Goal: Transaction & Acquisition: Purchase product/service

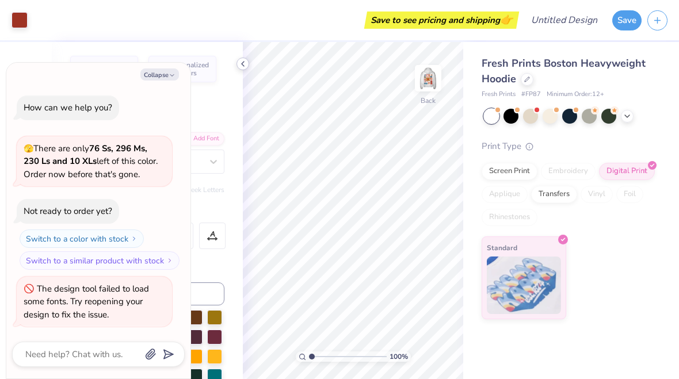
click at [242, 67] on icon at bounding box center [242, 63] width 9 height 9
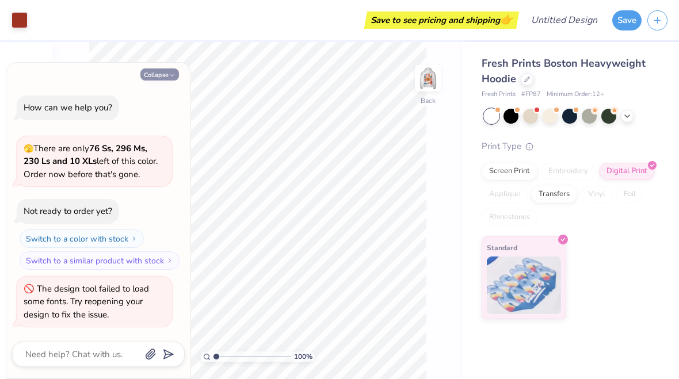
click at [164, 81] on button "Collapse" at bounding box center [159, 74] width 39 height 12
type textarea "x"
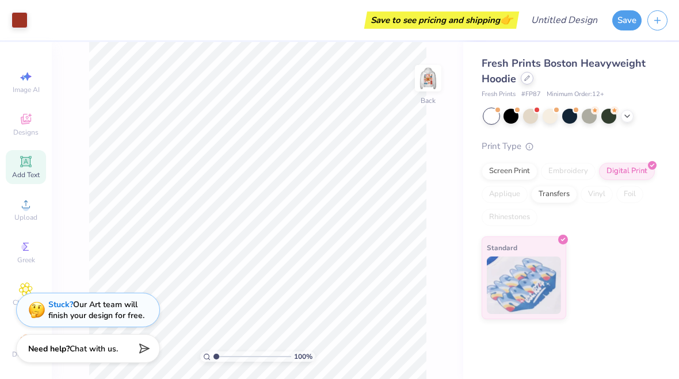
click at [528, 80] on icon at bounding box center [527, 78] width 6 height 6
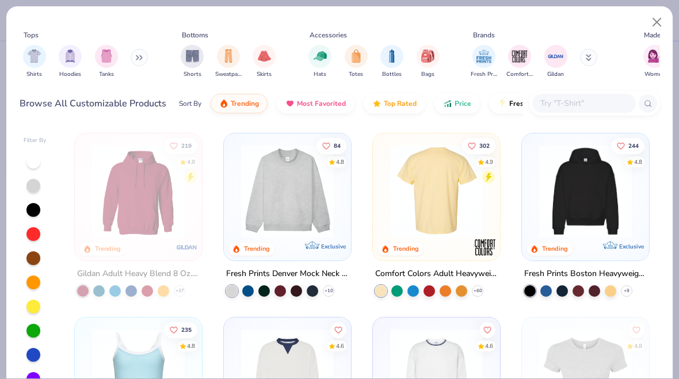
click at [417, 169] on div at bounding box center [436, 191] width 312 height 93
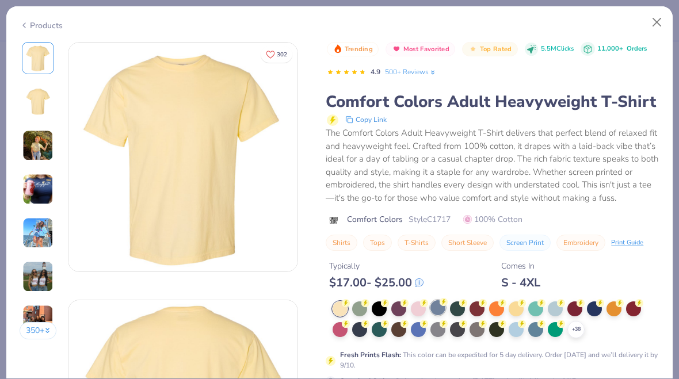
click at [439, 309] on div at bounding box center [437, 307] width 15 height 15
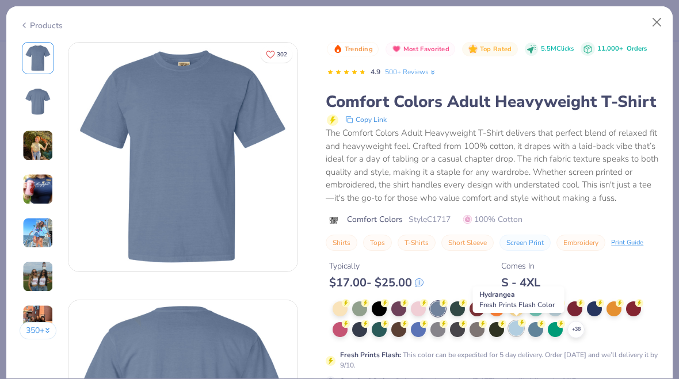
click at [520, 330] on div at bounding box center [515, 328] width 15 height 15
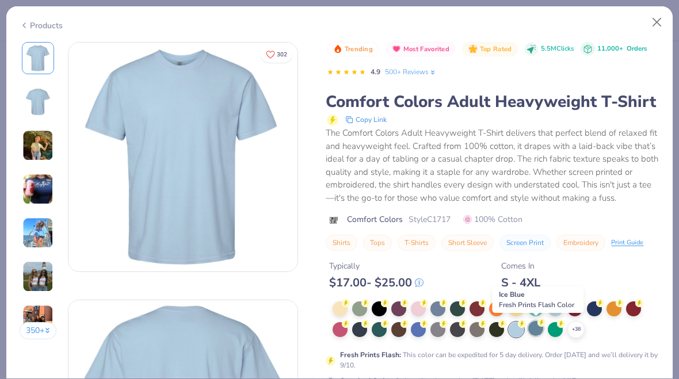
click at [537, 332] on div at bounding box center [535, 328] width 15 height 15
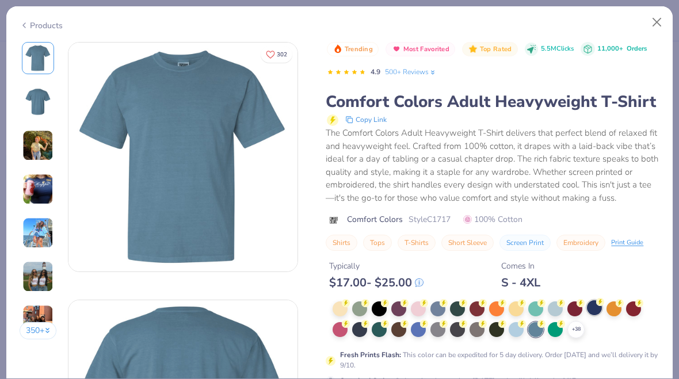
click at [597, 305] on div at bounding box center [594, 307] width 15 height 15
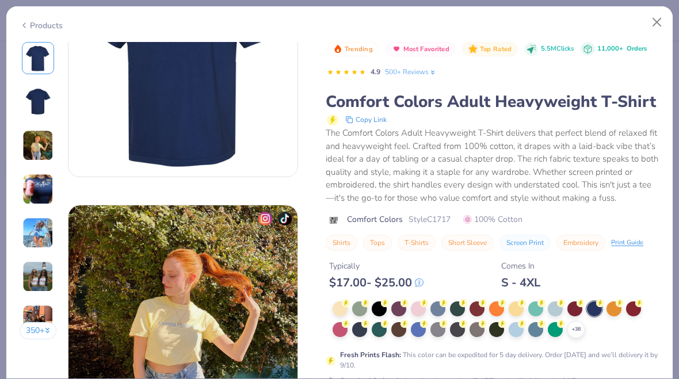
scroll to position [483, 0]
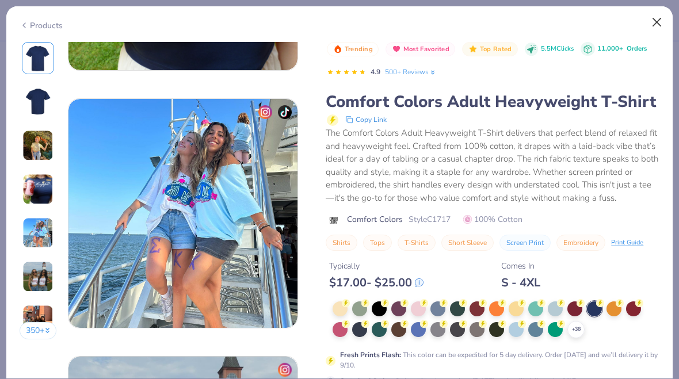
click at [658, 19] on button "Close" at bounding box center [657, 23] width 22 height 22
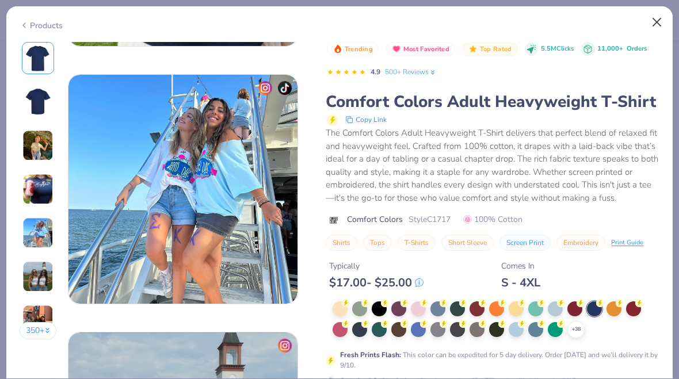
scroll to position [1014, 0]
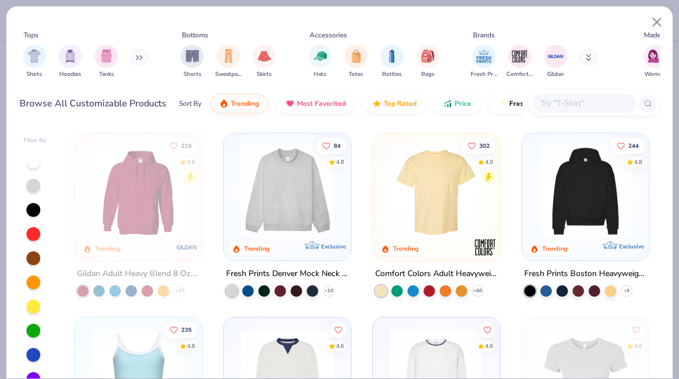
click at [657, 18] on button "Close" at bounding box center [657, 23] width 22 height 22
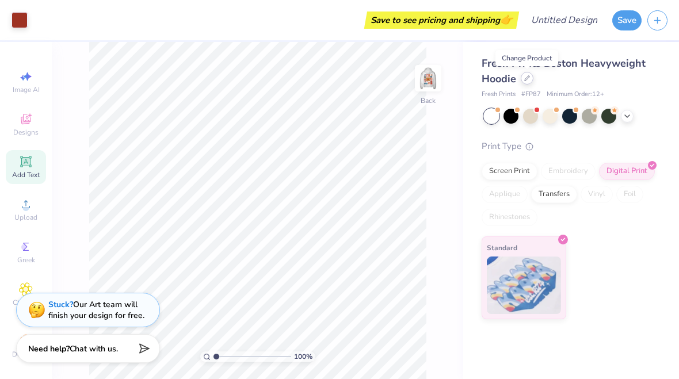
click at [527, 74] on div at bounding box center [526, 78] width 13 height 13
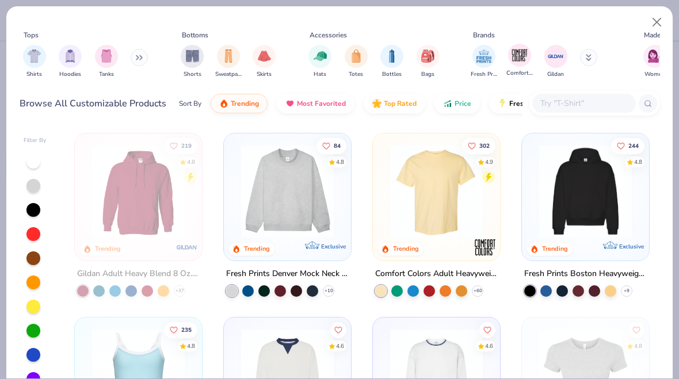
click at [522, 77] on span "Comfort Colors" at bounding box center [519, 73] width 26 height 9
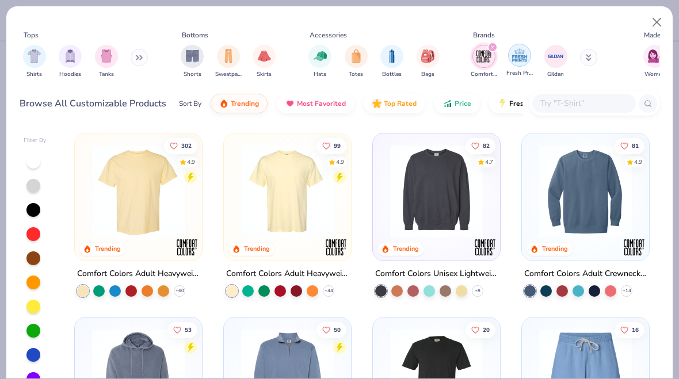
click at [553, 59] on img "filter for Gildan" at bounding box center [555, 56] width 17 height 17
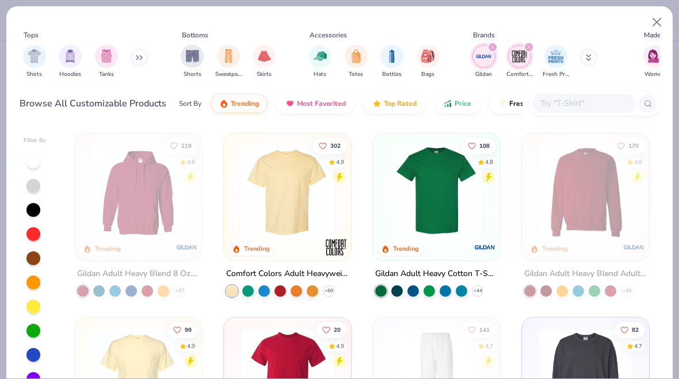
click at [302, 203] on img at bounding box center [287, 191] width 104 height 93
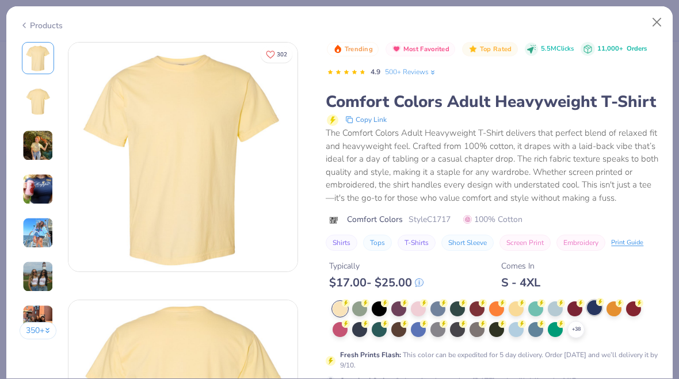
click at [599, 310] on div at bounding box center [594, 307] width 15 height 15
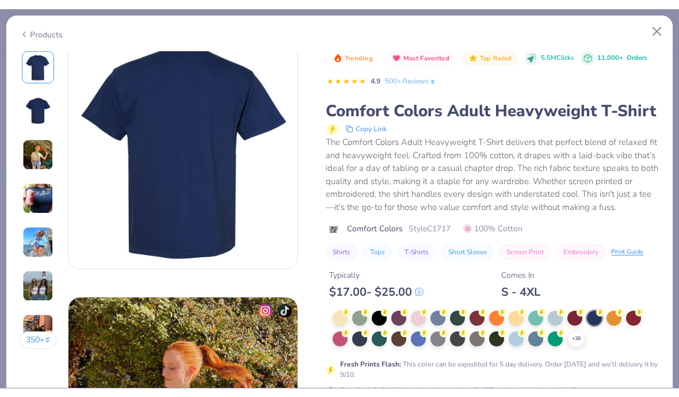
scroll to position [270, 0]
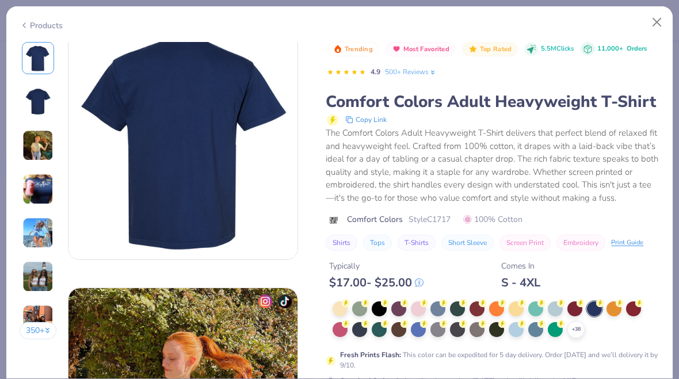
click at [630, 143] on div "The Comfort Colors Adult Heavyweight T-Shirt delivers that perfect blend of rel…" at bounding box center [493, 166] width 334 height 78
click at [593, 308] on div at bounding box center [594, 308] width 15 height 15
click at [172, 113] on img at bounding box center [182, 144] width 229 height 229
click at [31, 28] on div "Products" at bounding box center [41, 26] width 43 height 12
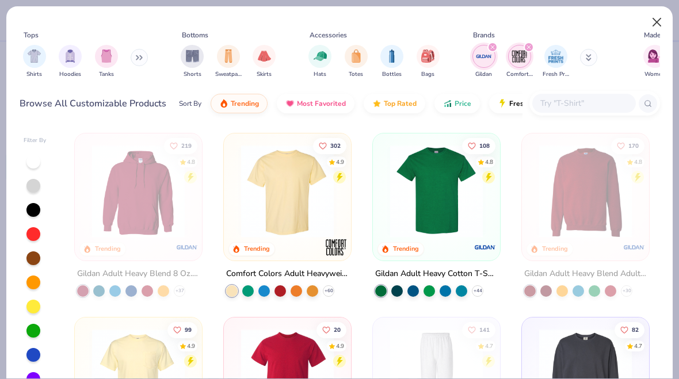
click at [654, 22] on button "Close" at bounding box center [657, 23] width 22 height 22
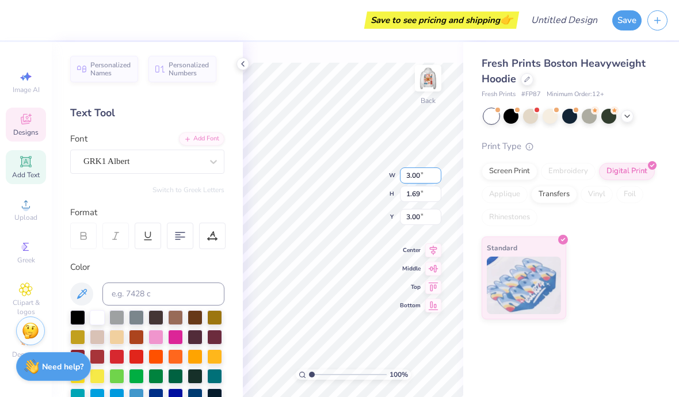
scroll to position [1, 0]
type textarea "D"
type textarea "S"
type textarea "stuco 25-26"
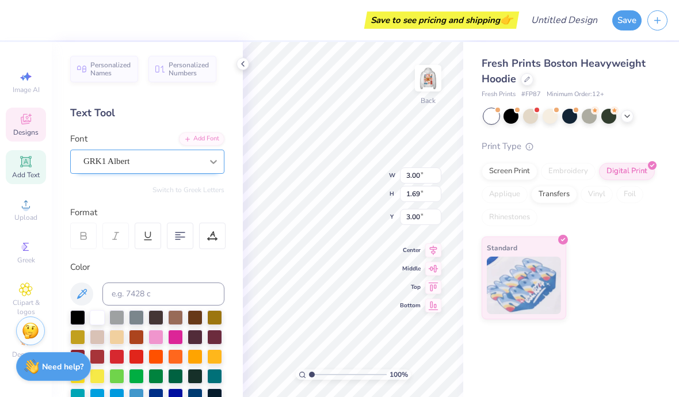
click at [206, 163] on div at bounding box center [213, 161] width 21 height 21
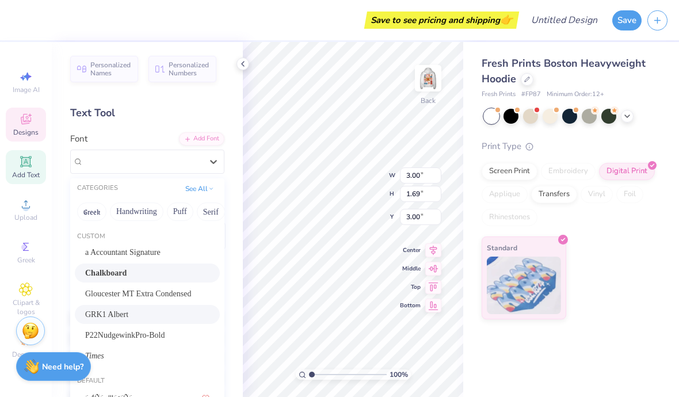
click at [176, 268] on div "Chalkboard" at bounding box center [147, 273] width 124 height 12
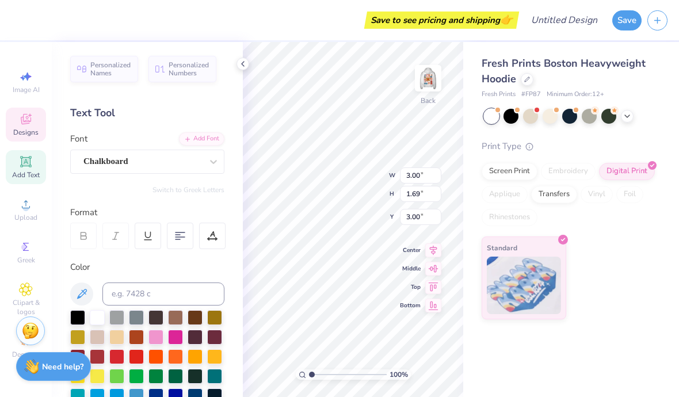
click at [167, 258] on div "Personalized Names Personalized Numbers Text Tool Add Font Font Chalkboard Swit…" at bounding box center [147, 219] width 191 height 355
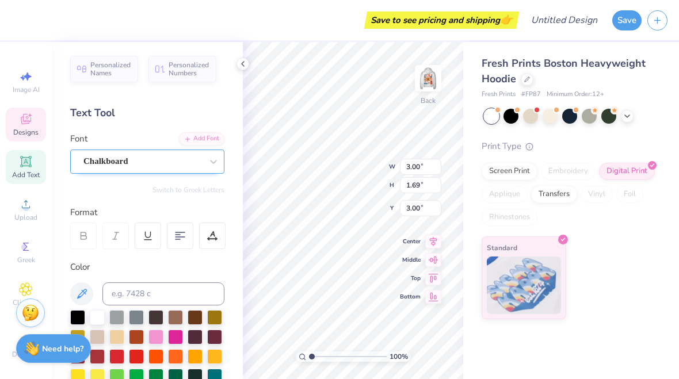
click at [144, 161] on div "Chalkboard" at bounding box center [142, 161] width 121 height 18
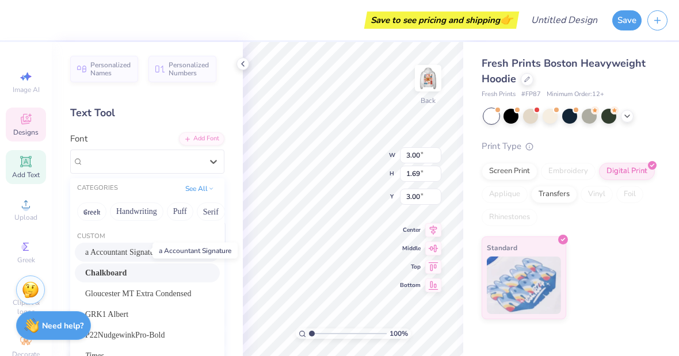
click at [113, 251] on span "a Accountant Signature" at bounding box center [122, 252] width 75 height 12
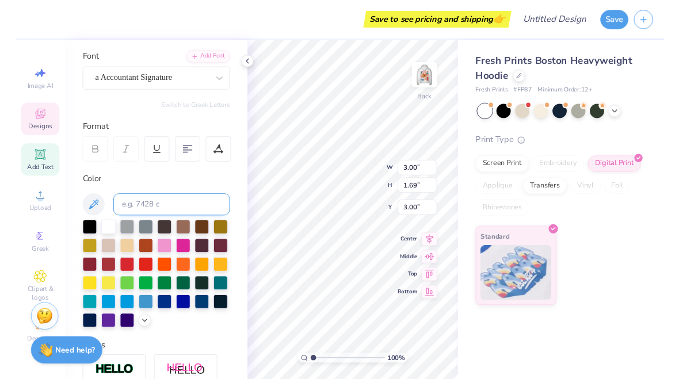
scroll to position [89, 0]
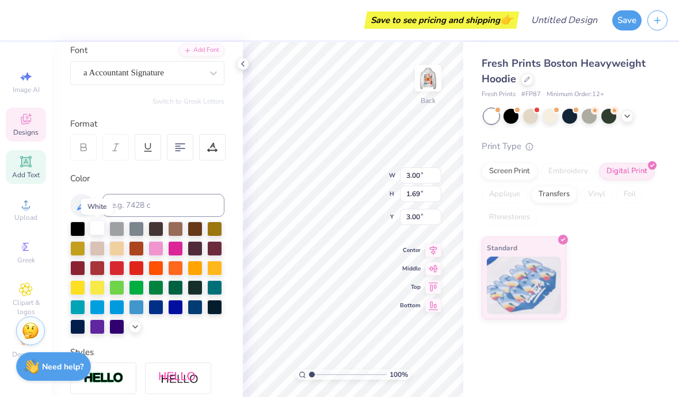
click at [99, 227] on div at bounding box center [97, 227] width 15 height 15
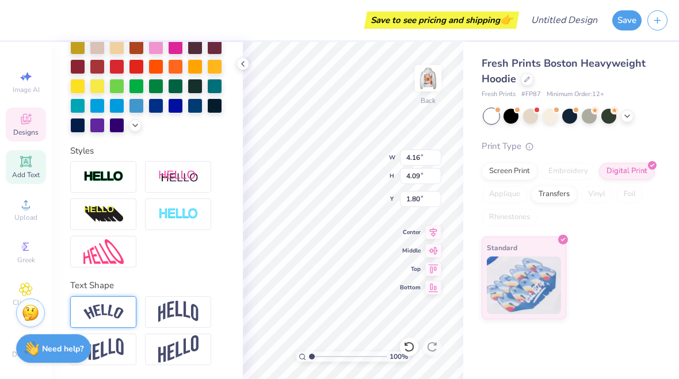
scroll to position [290, 0]
click at [105, 310] on img at bounding box center [103, 312] width 40 height 16
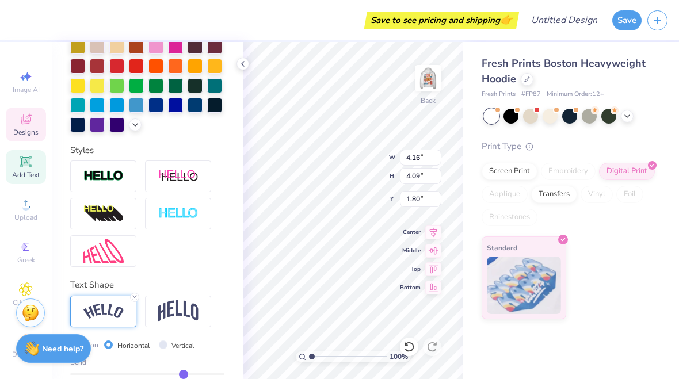
type input "8.33"
type input "4.17"
type input "1.76"
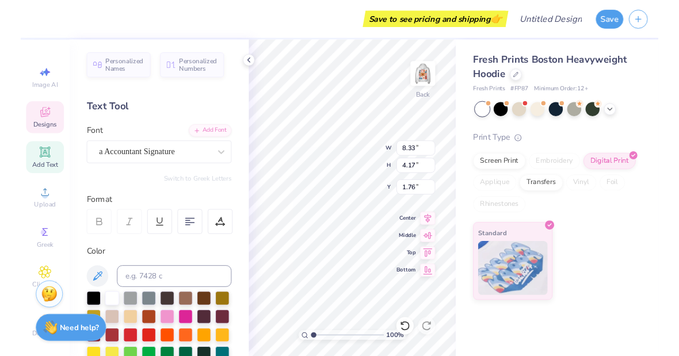
scroll to position [0, 0]
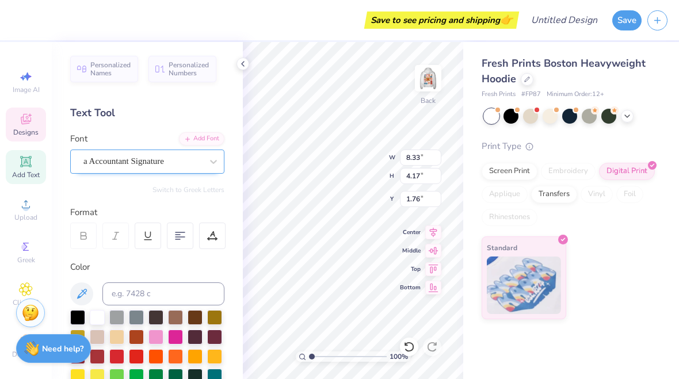
click at [186, 159] on div "a Accountant Signature" at bounding box center [142, 161] width 121 height 18
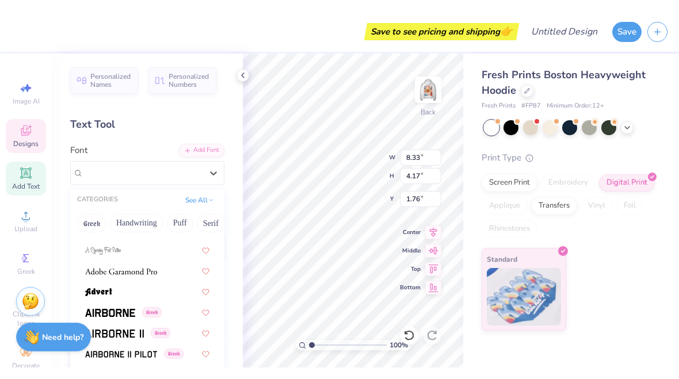
scroll to position [288, 0]
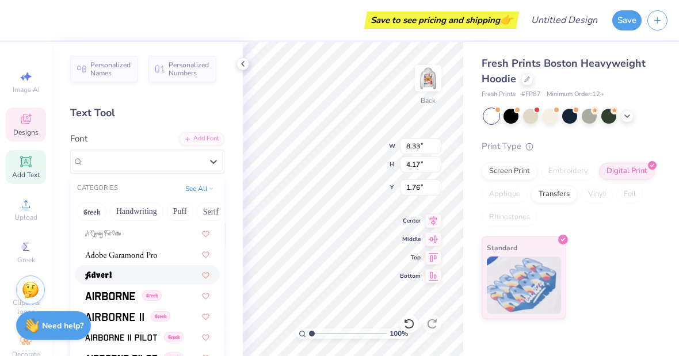
click at [145, 277] on div at bounding box center [147, 275] width 124 height 12
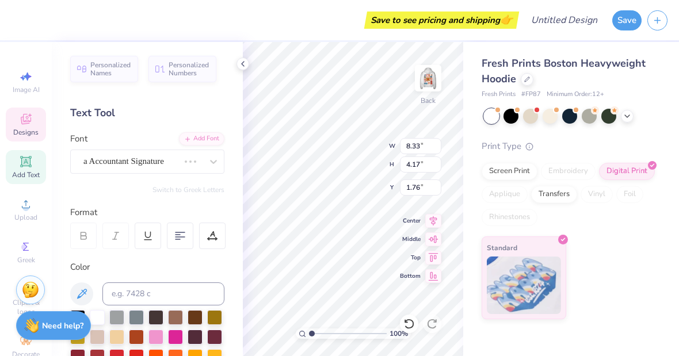
type input "10.18"
type input "4.88"
type input "1.40"
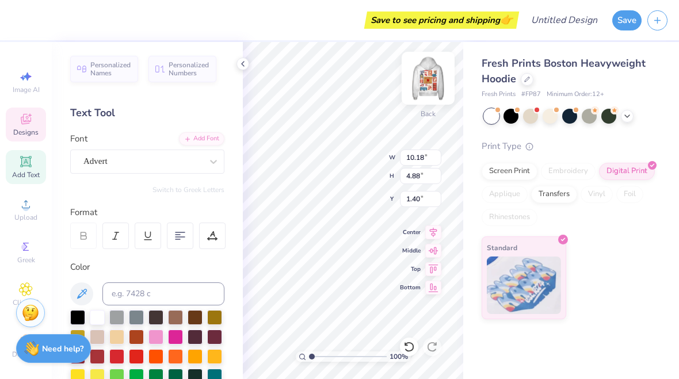
type input "6.16"
type input "2.96"
click at [592, 55] on div "Fresh Prints Boston Heavyweight Hoodie Fresh Prints # FP87 Minimum Order: 12 + …" at bounding box center [571, 180] width 216 height 277
type input "3.00"
type input "6.13"
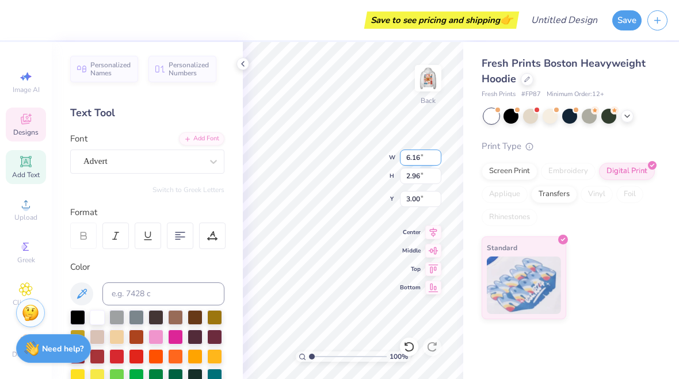
type input "3.20"
type input "2.91"
click at [399, 41] on div "Save to see pricing and shipping 👉 Design Title Save Image AI Designs Add Text …" at bounding box center [339, 189] width 679 height 379
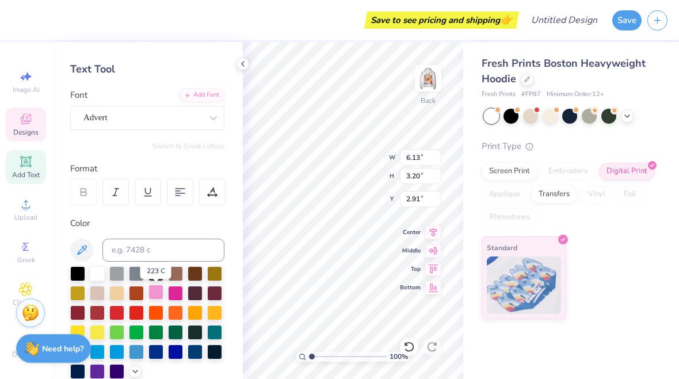
click at [160, 297] on div at bounding box center [155, 292] width 15 height 15
click at [218, 293] on div at bounding box center [214, 292] width 15 height 15
click at [428, 72] on img at bounding box center [428, 78] width 46 height 46
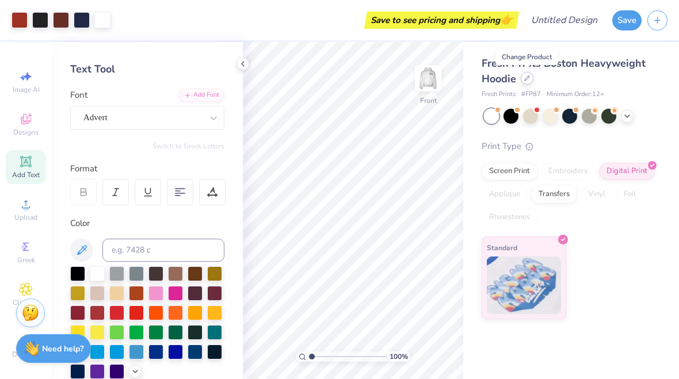
click at [527, 78] on icon at bounding box center [527, 78] width 6 height 6
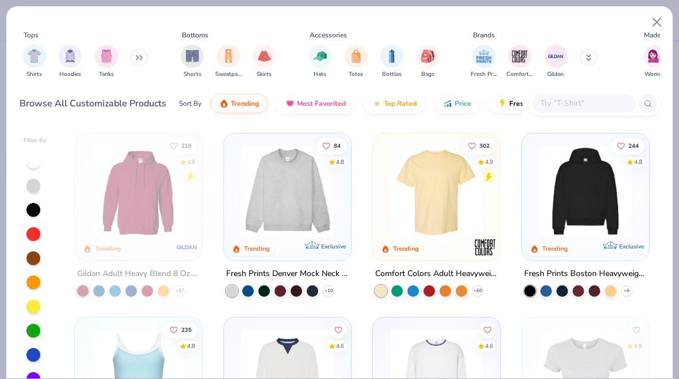
click at [447, 217] on img at bounding box center [436, 191] width 104 height 93
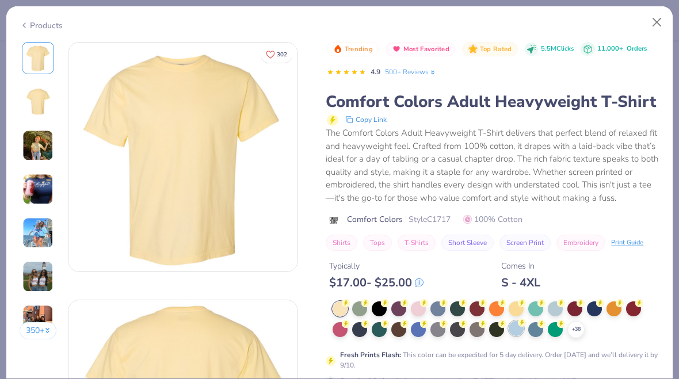
click at [516, 328] on div at bounding box center [515, 328] width 15 height 15
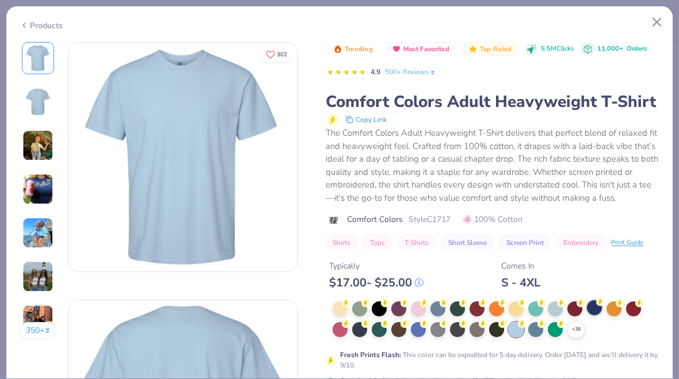
click at [593, 311] on div at bounding box center [594, 307] width 15 height 15
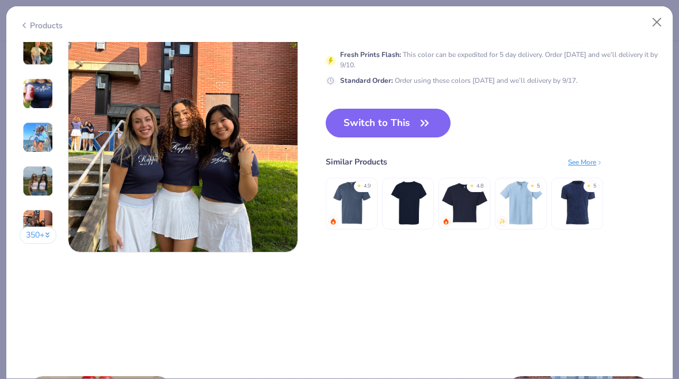
scroll to position [1572, 0]
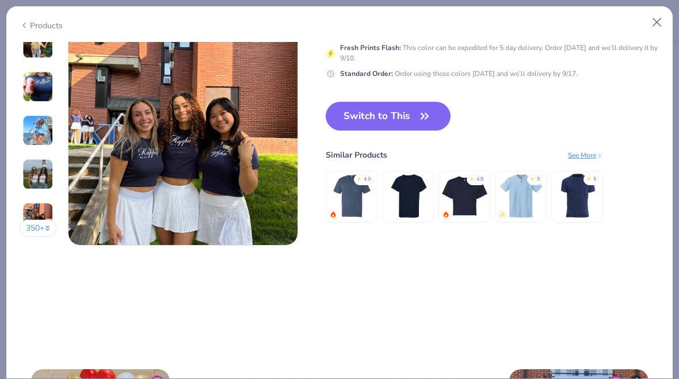
click at [418, 114] on icon "button" at bounding box center [424, 116] width 16 height 16
click at [399, 112] on button "Switch to This" at bounding box center [388, 116] width 125 height 29
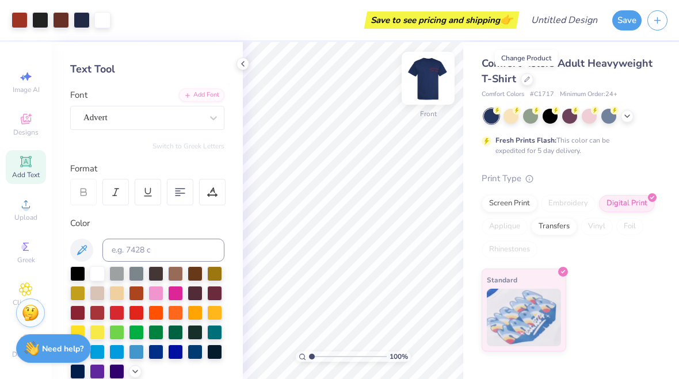
click at [426, 75] on img at bounding box center [428, 78] width 46 height 46
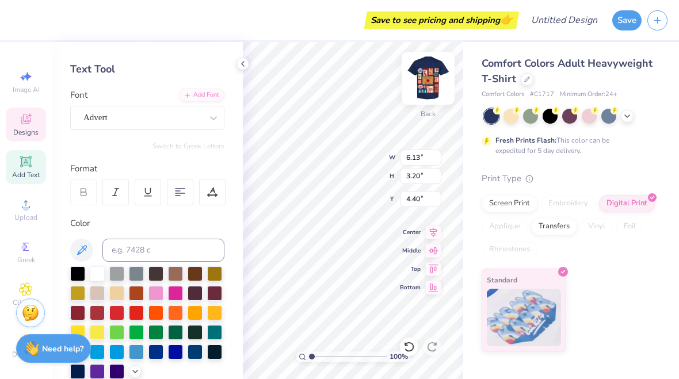
type input "3.88"
click at [139, 362] on div at bounding box center [147, 322] width 154 height 113
click at [135, 356] on div at bounding box center [136, 350] width 15 height 15
click at [97, 278] on div at bounding box center [97, 272] width 15 height 15
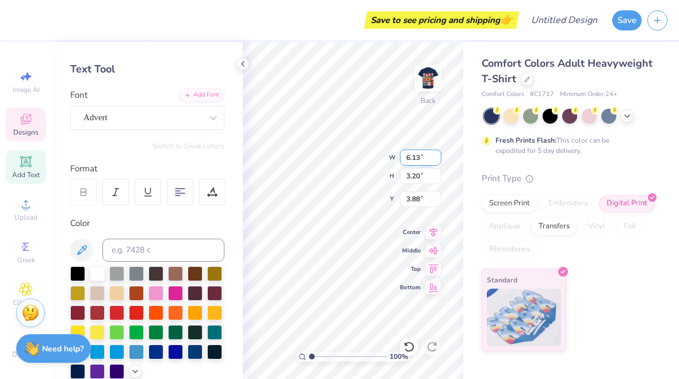
type input "5.31"
type input "2.77"
type input "3.93"
type input "5.33"
type input "2.55"
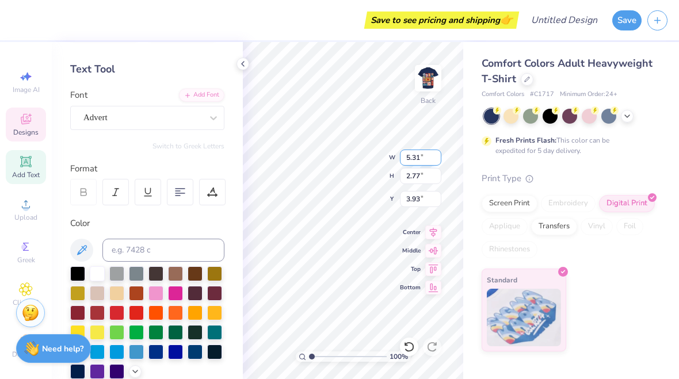
type input "4.01"
type input "4.50"
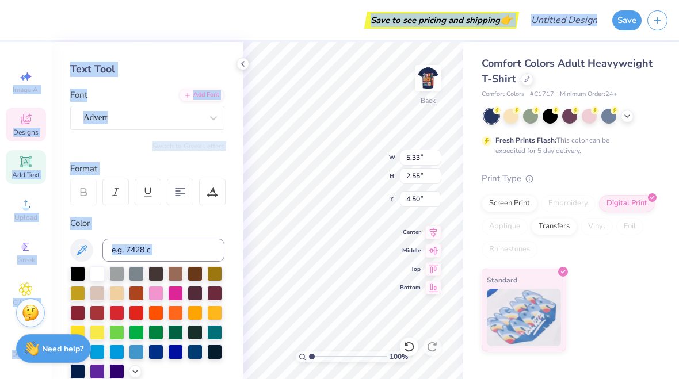
click at [192, 0] on html "Save to see pricing and shipping 👉 Design Title Save Image AI Designs Add Text …" at bounding box center [339, 189] width 679 height 379
click at [263, 29] on div "Save to see pricing and shipping 👉" at bounding box center [274, 20] width 483 height 40
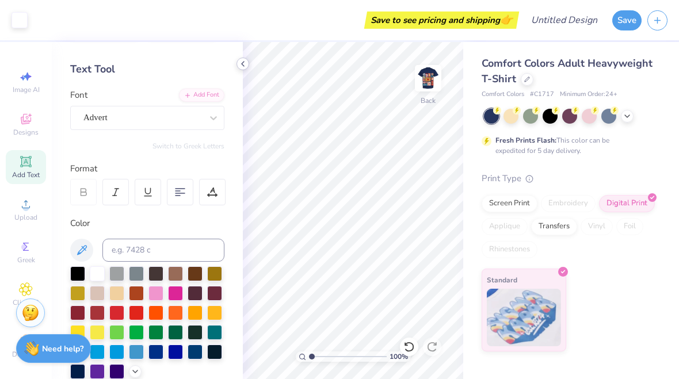
click at [239, 64] on icon at bounding box center [242, 63] width 9 height 9
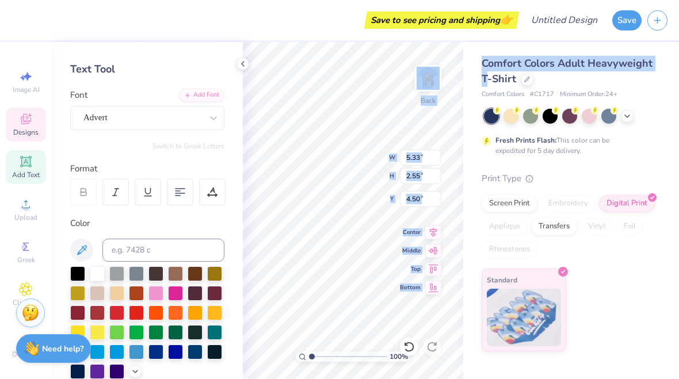
click at [470, 75] on div "Save to see pricing and shipping 👉 Design Title Save Image AI Designs Add Text …" at bounding box center [339, 189] width 679 height 379
click at [246, 68] on div at bounding box center [242, 64] width 13 height 13
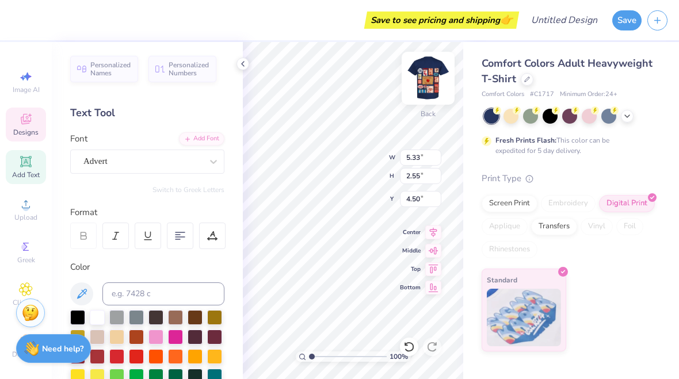
click at [422, 75] on img at bounding box center [428, 78] width 46 height 46
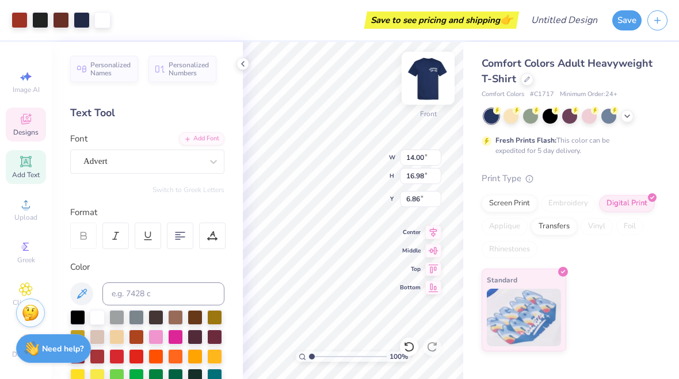
type input "4.33"
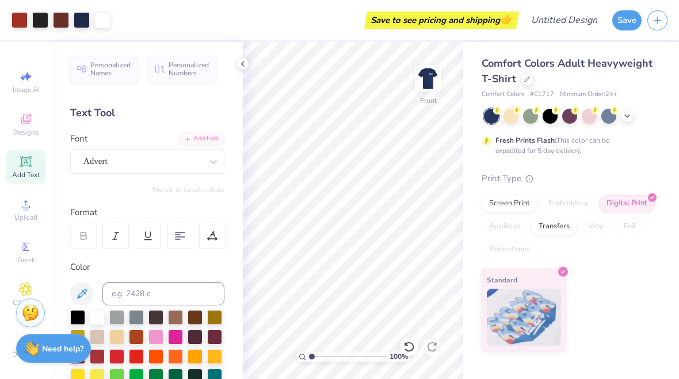
click at [241, 64] on icon at bounding box center [242, 63] width 9 height 9
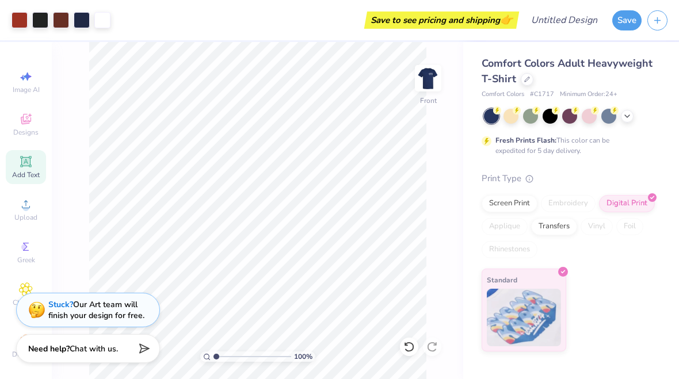
click at [264, 40] on div "Save to see pricing and shipping 👉" at bounding box center [316, 20] width 400 height 40
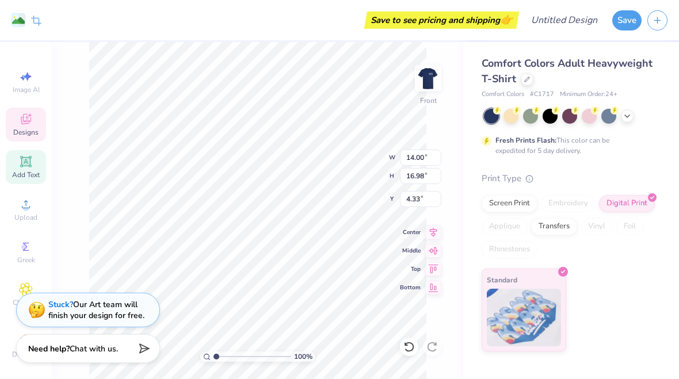
type input "4.81"
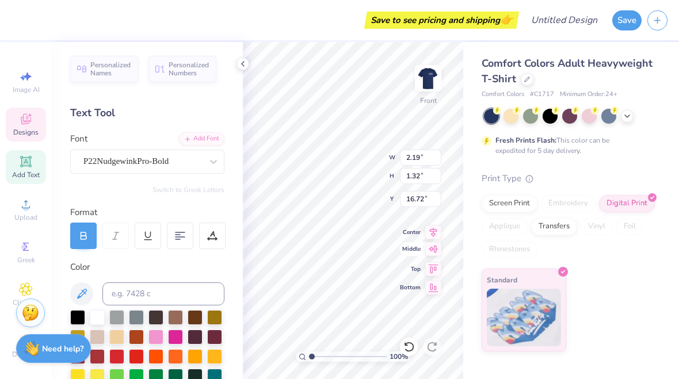
click at [413, 247] on span "Middle" at bounding box center [410, 249] width 21 height 8
type input "13.09"
click at [242, 64] on polyline at bounding box center [243, 64] width 2 height 5
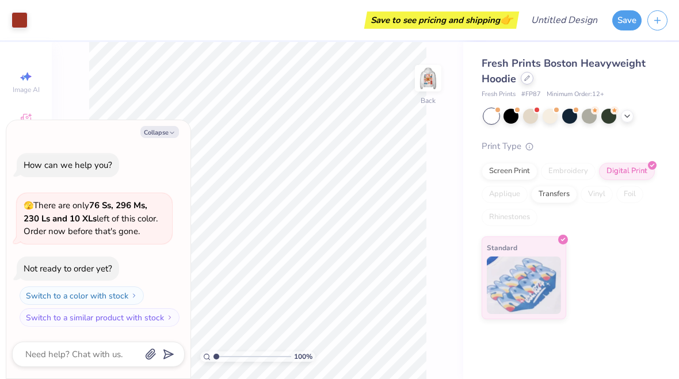
click at [527, 81] on icon at bounding box center [527, 78] width 6 height 6
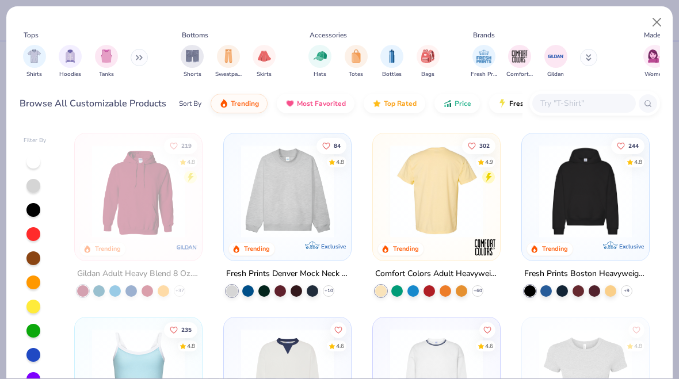
click at [388, 196] on img at bounding box center [436, 191] width 104 height 93
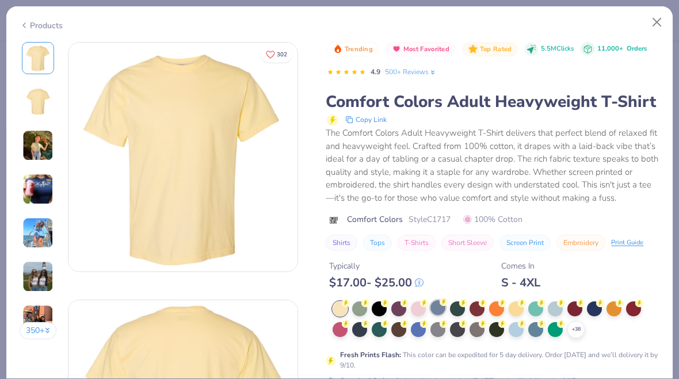
click at [441, 308] on div at bounding box center [437, 307] width 15 height 15
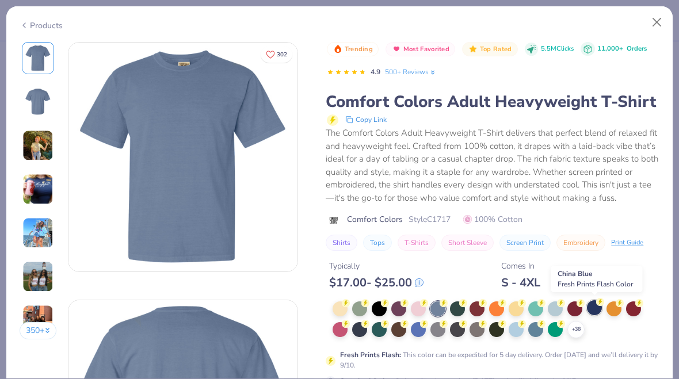
click at [591, 307] on div at bounding box center [594, 307] width 15 height 15
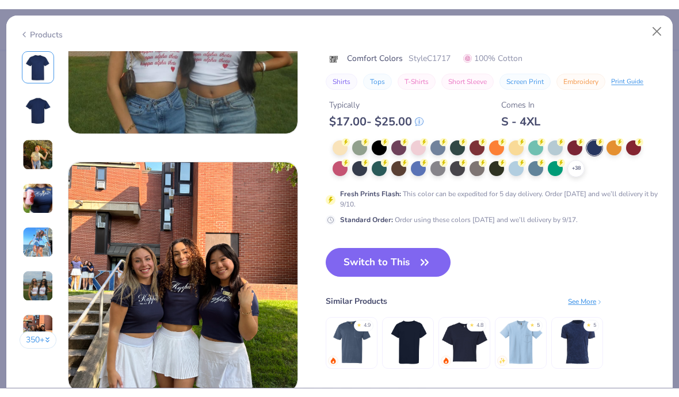
scroll to position [1436, 0]
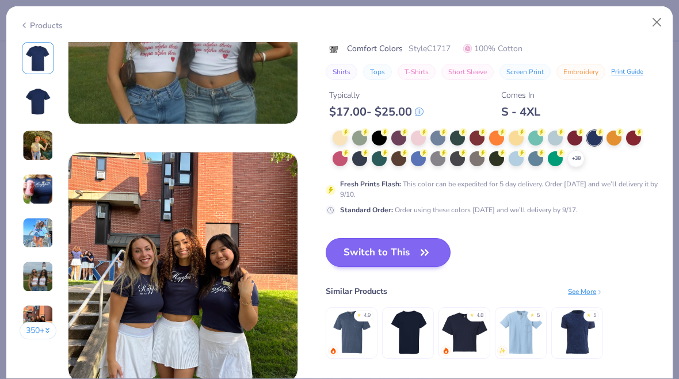
click at [408, 246] on button "Switch to This" at bounding box center [388, 252] width 125 height 29
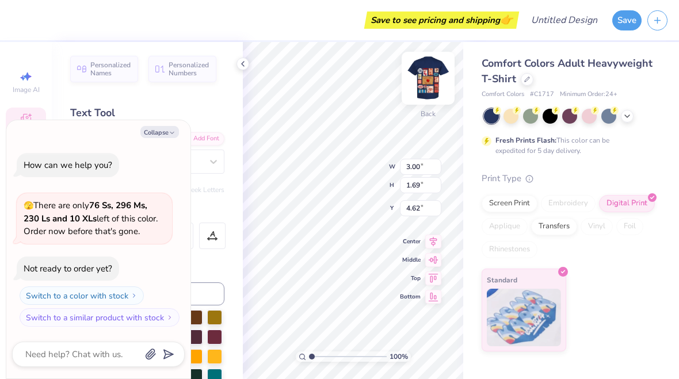
click at [428, 84] on img at bounding box center [428, 78] width 46 height 46
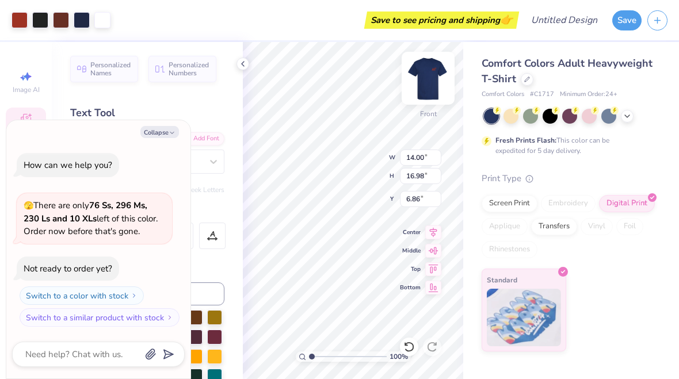
type textarea "x"
type input "3.38"
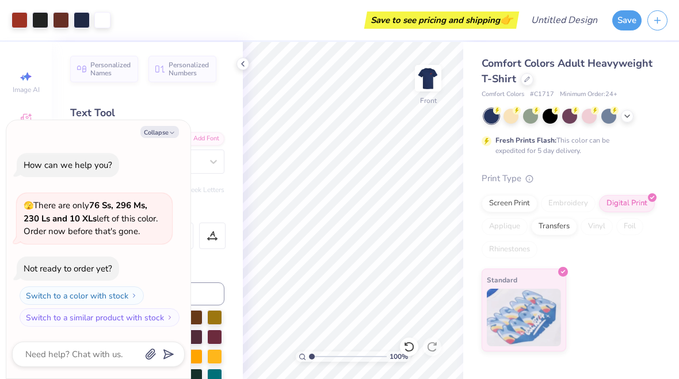
click at [243, 38] on div "Save to see pricing and shipping 👉" at bounding box center [316, 20] width 400 height 40
click at [242, 64] on icon at bounding box center [242, 63] width 9 height 9
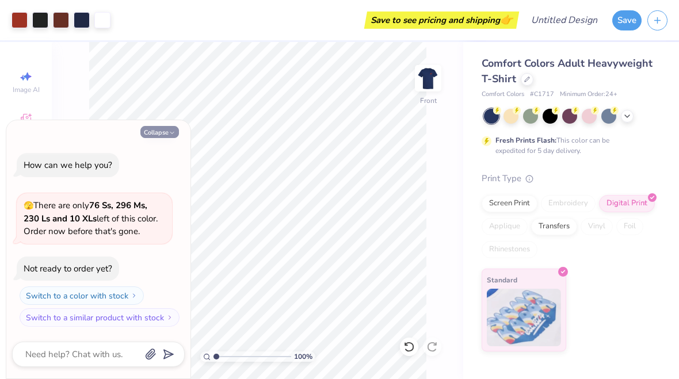
click at [165, 133] on button "Collapse" at bounding box center [159, 132] width 39 height 12
type textarea "x"
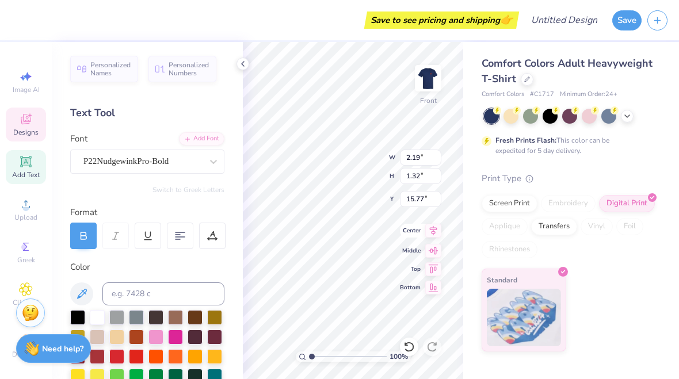
click at [415, 236] on div "Center" at bounding box center [420, 231] width 41 height 14
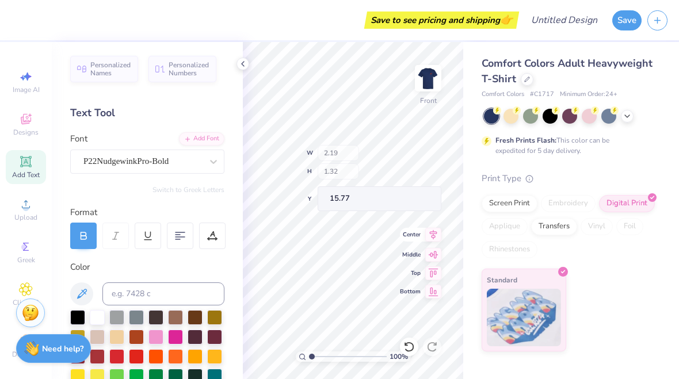
click at [415, 240] on div "Center" at bounding box center [420, 235] width 41 height 14
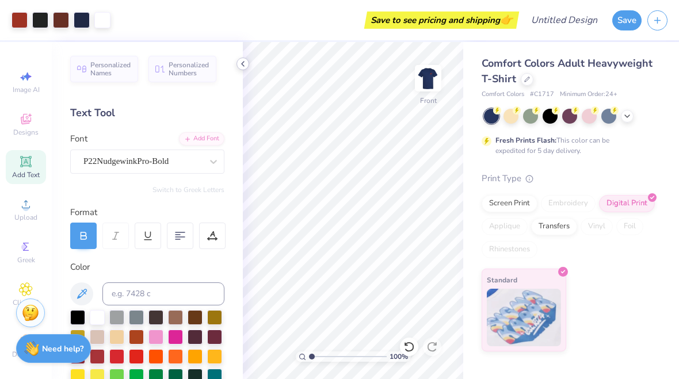
click at [243, 64] on icon at bounding box center [242, 63] width 9 height 9
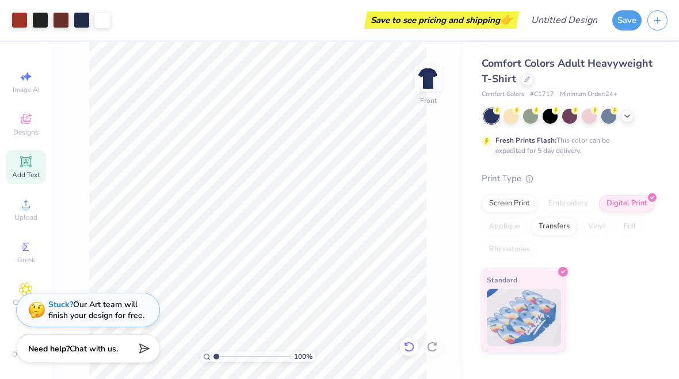
click at [412, 347] on icon at bounding box center [409, 347] width 12 height 12
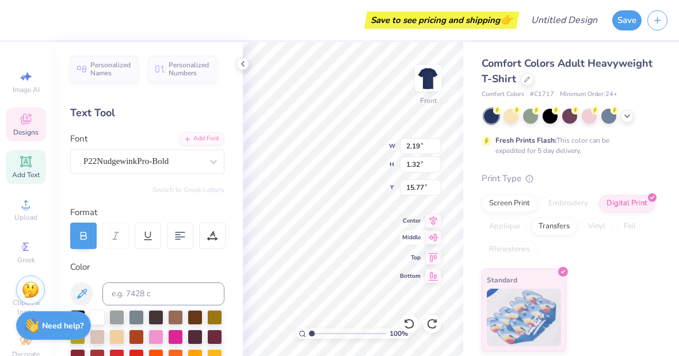
type textarea "nD"
click at [411, 240] on span "Middle" at bounding box center [410, 237] width 21 height 8
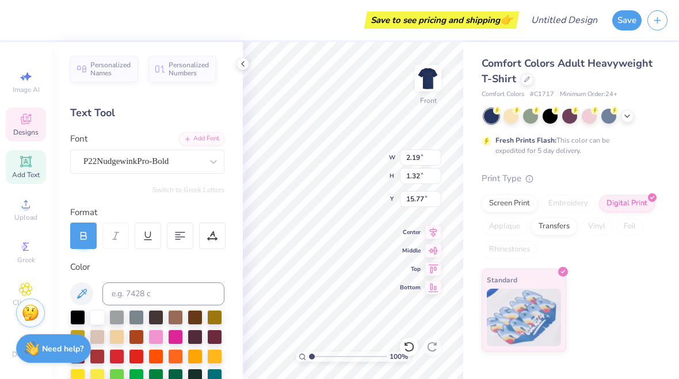
type input "1.76"
type input "1.50"
type input "13.00"
click at [243, 68] on div at bounding box center [242, 64] width 13 height 13
click at [405, 233] on div "100 % Front W 1.76 1.76 " H 1.50 1.50 " Y 13.00 13.00 " Center Middle Top Bottom" at bounding box center [353, 210] width 220 height 337
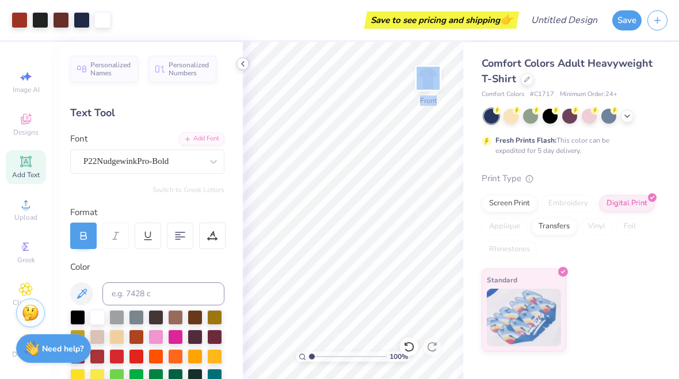
click at [243, 67] on icon at bounding box center [242, 63] width 9 height 9
type input "1.45273741329905"
type textarea "x"
type input "1.45273741329905"
type textarea "x"
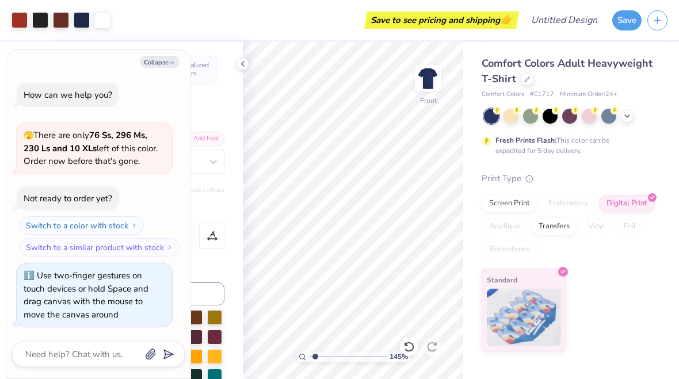
type input "1.45273741329905"
type textarea "x"
type input "2.51497055817994"
type textarea "x"
type input "2.51497055817994"
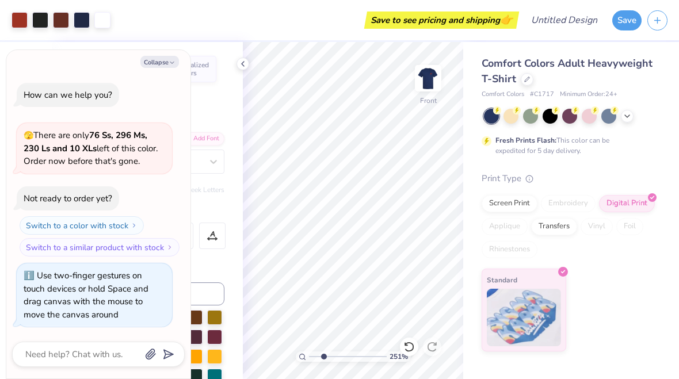
type textarea "x"
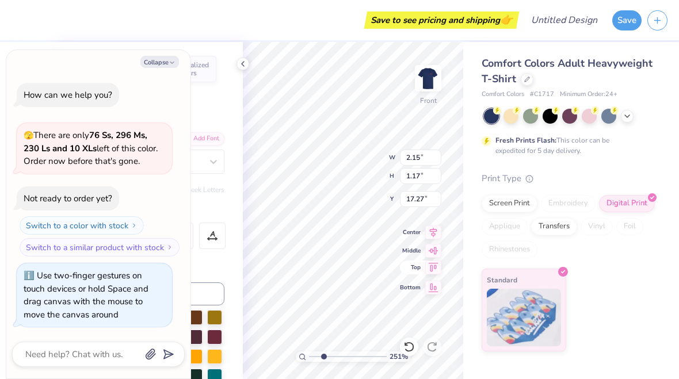
type input "2.51497055817994"
type textarea "x"
type input "2.51497055817994"
type textarea "x"
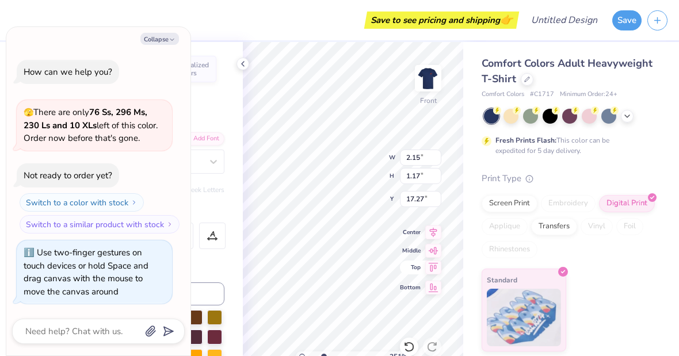
type input "2.51497055817994"
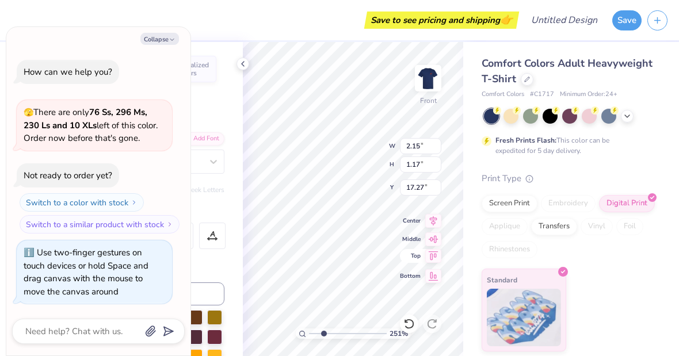
type textarea "x"
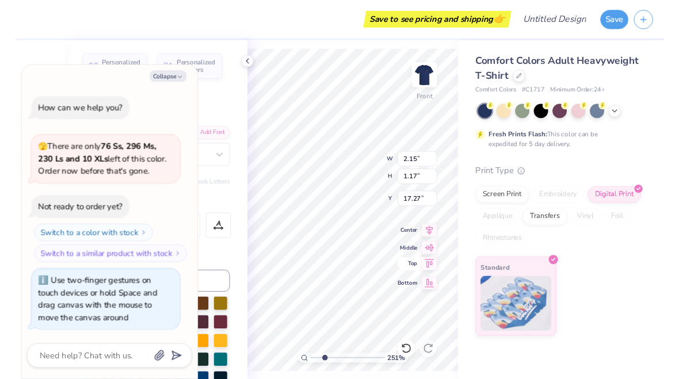
scroll to position [1, 0]
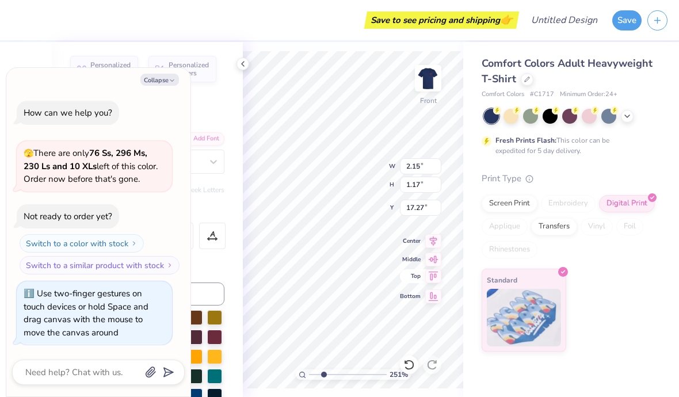
type textarea "D"
type input "2.51497055817994"
type textarea "x"
type input "1"
type textarea "hs"
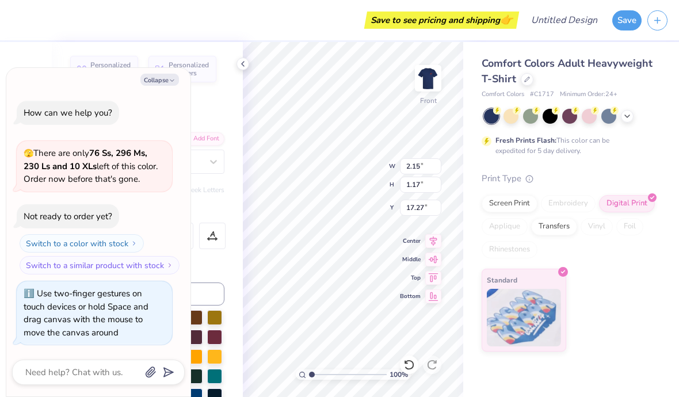
drag, startPoint x: 166, startPoint y: 84, endPoint x: 166, endPoint y: 102, distance: 17.8
click at [166, 84] on button "Collapse" at bounding box center [159, 80] width 39 height 12
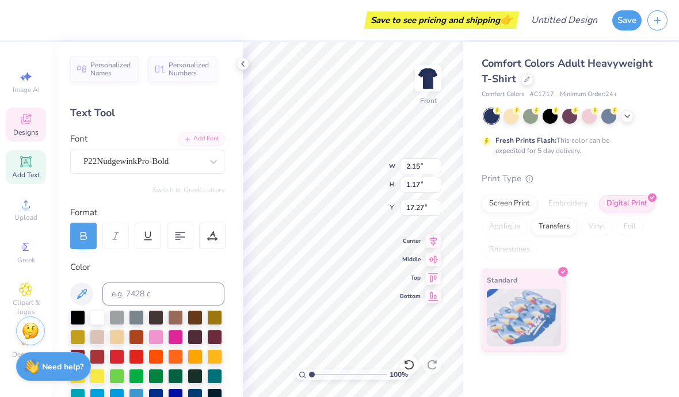
type textarea "x"
type input "1.44"
type input "1.20"
type input "17.25"
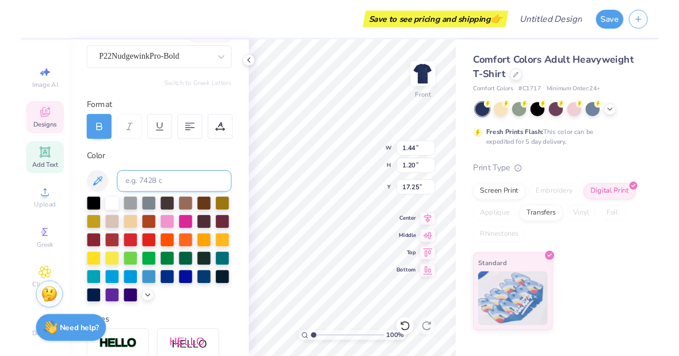
scroll to position [121, 0]
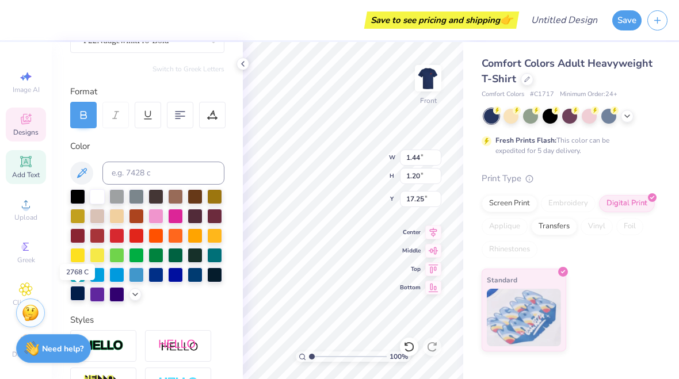
click at [76, 298] on div at bounding box center [77, 293] width 15 height 15
type input "14.00"
type input "16.98"
type input "3.00"
type input "3.0888646707068"
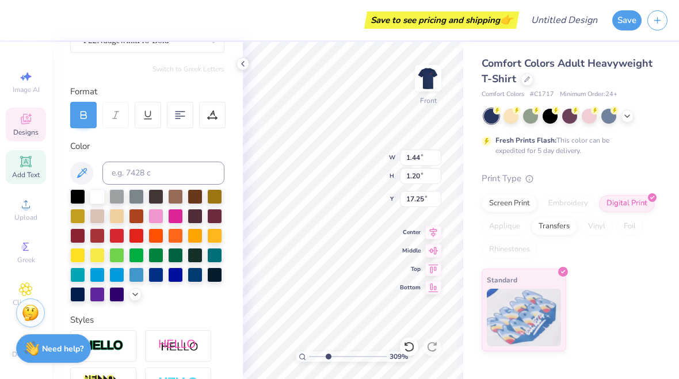
type input "17.00"
click at [407, 253] on span "Middle" at bounding box center [410, 249] width 21 height 8
type input "3.0888646707068"
type input "14.00"
type input "16.98"
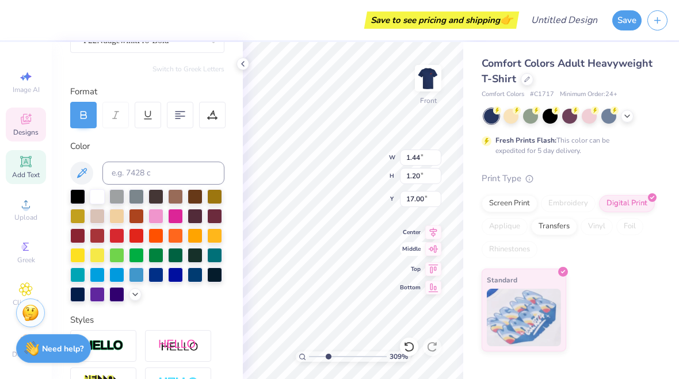
type input "3.00"
type input "3.0888646707068"
type input "1.65"
type input "1.37"
type input "13.06"
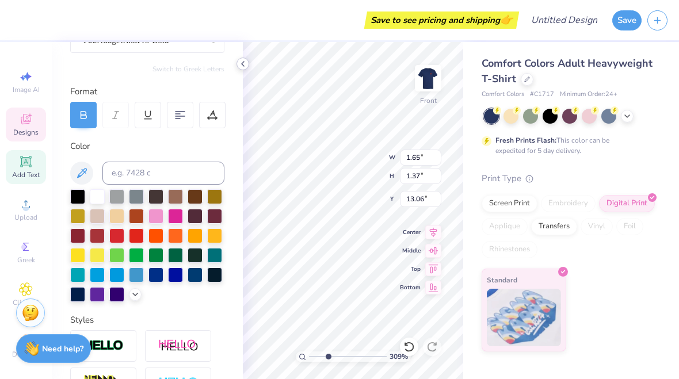
click at [240, 66] on icon at bounding box center [242, 63] width 9 height 9
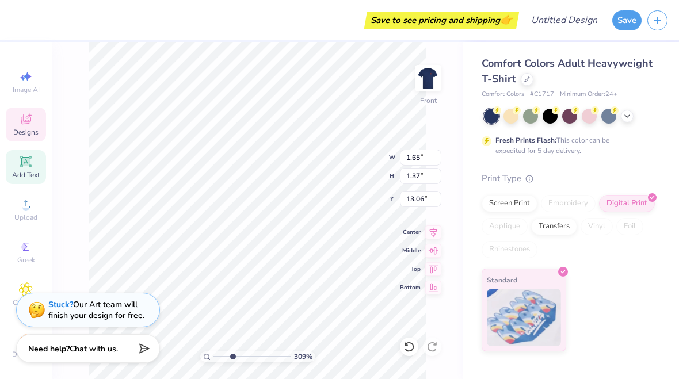
type input "3.0888646707068"
type input "16.82"
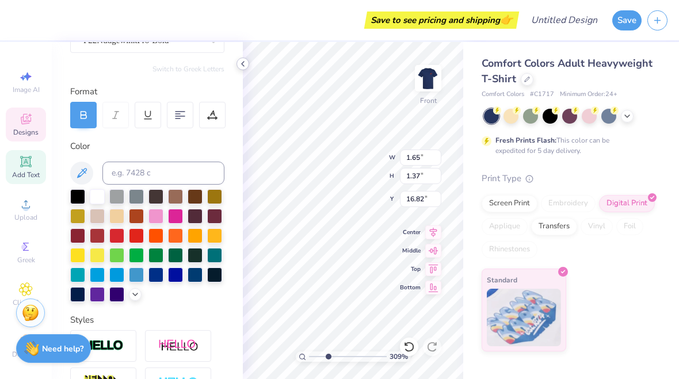
type input "3.0888646707068"
type input "1.76"
type input "1.50"
type input "15.32"
type input "3.0888646707068"
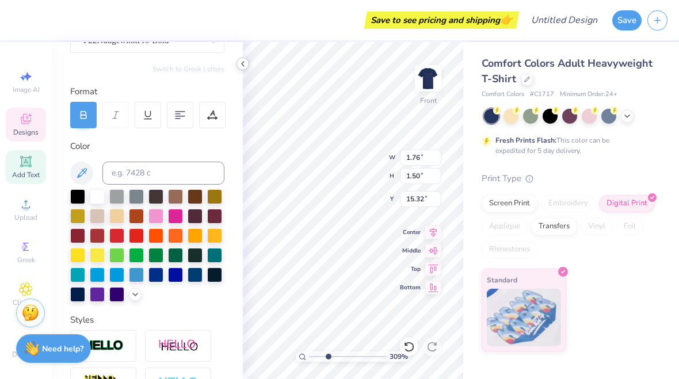
type input "14.00"
type input "16.98"
type input "3.00"
type input "3.0888646707068"
type input "1.76"
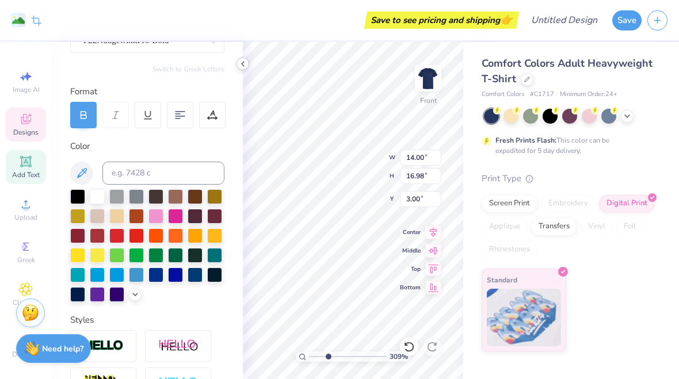
type input "1.50"
type input "15.32"
type input "3.0888646707068"
type input "15.18"
click at [156, 280] on div at bounding box center [155, 273] width 15 height 15
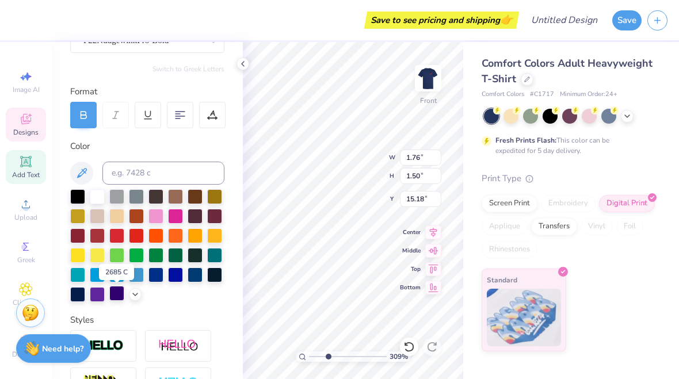
click at [116, 297] on div at bounding box center [116, 293] width 15 height 15
click at [74, 295] on div at bounding box center [77, 293] width 15 height 15
type input "3.0888646707068"
type input "1.65"
type input "1.37"
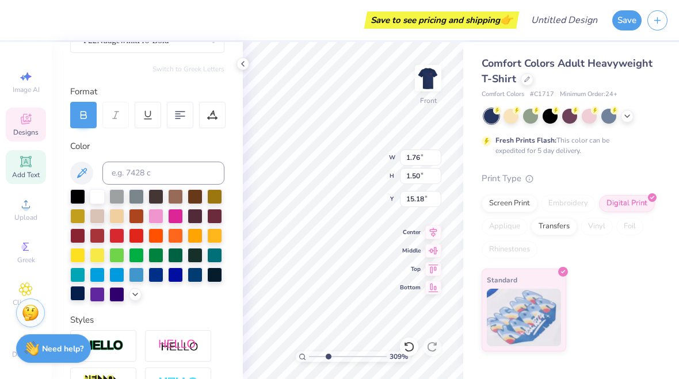
type input "16.82"
type input "3.0888646707068"
type input "16.69"
type input "3.0888646707068"
type input "1.76"
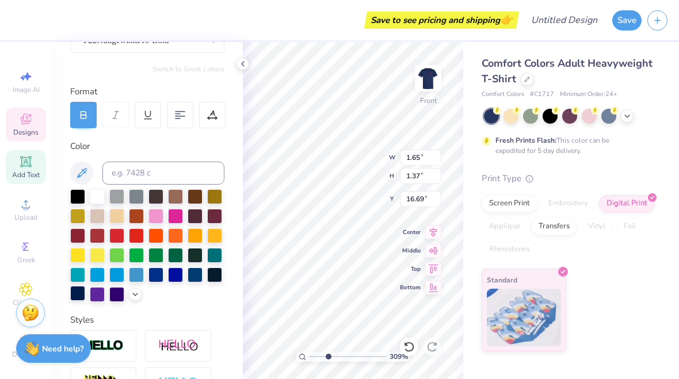
type input "1.50"
type input "15.18"
type input "3.0888646707068"
type input "15.01"
click at [241, 60] on icon at bounding box center [242, 63] width 9 height 9
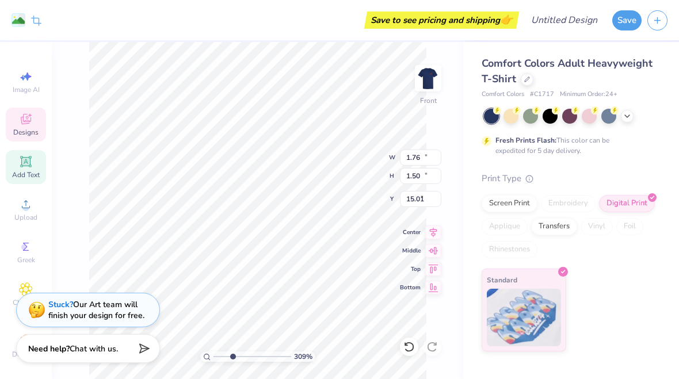
type input "3.0888646707068"
type input "14.00"
type input "16.98"
type input "2.85"
click at [454, 107] on div "309 % Front W 14.00 14.00 " H 16.98 16.98 " Y 2.85 2.85 " Center Middle Top Bot…" at bounding box center [257, 210] width 411 height 337
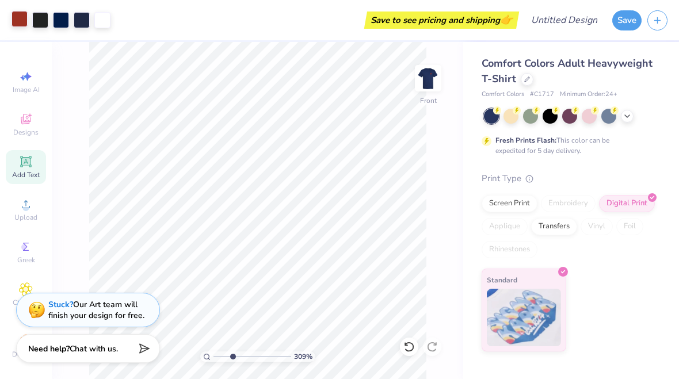
click at [12, 14] on div at bounding box center [20, 19] width 16 height 16
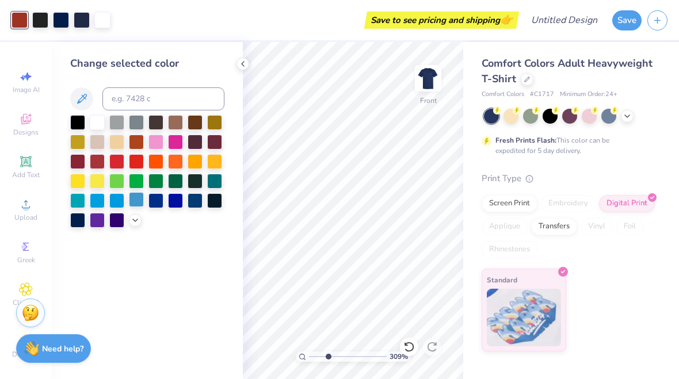
click at [137, 204] on div at bounding box center [136, 199] width 15 height 15
click at [177, 201] on div at bounding box center [175, 199] width 15 height 15
click at [78, 224] on div at bounding box center [77, 219] width 15 height 15
click at [248, 63] on div at bounding box center [242, 64] width 13 height 13
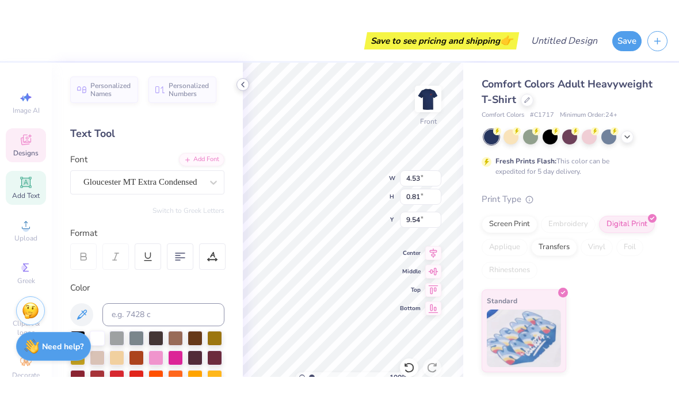
scroll to position [1, 3]
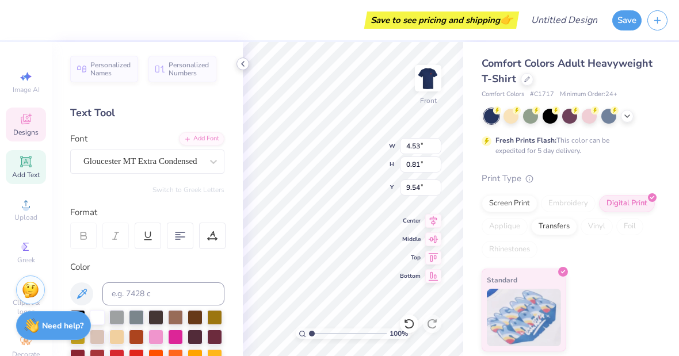
type input "1"
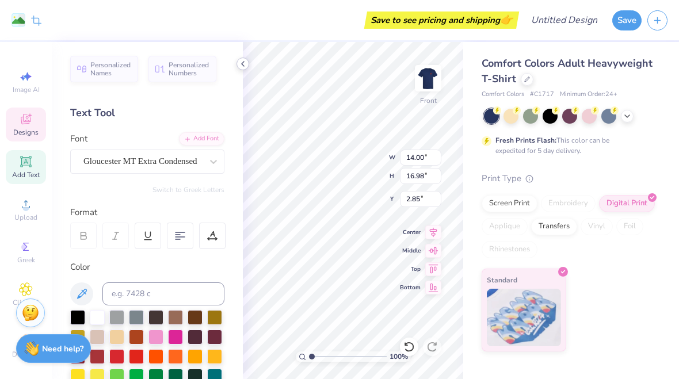
type input "3.41"
type input "4.53"
type input "0.81"
type input "9.54"
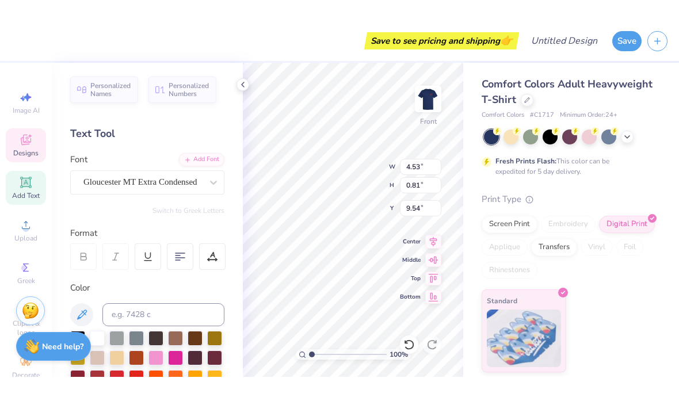
scroll to position [1, 4]
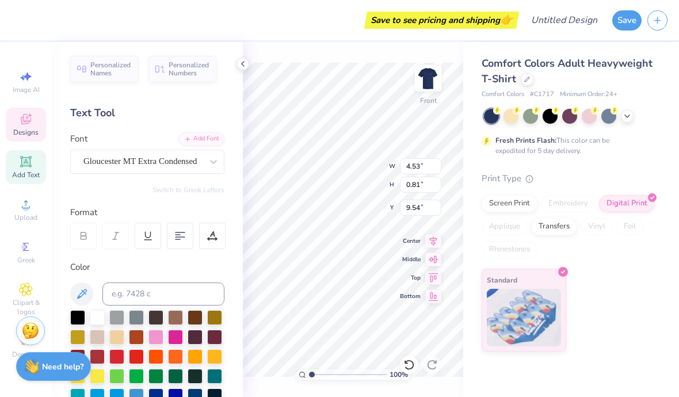
type textarea "DELTA GAMM"
type textarea "Notre Dame"
type input "1.76"
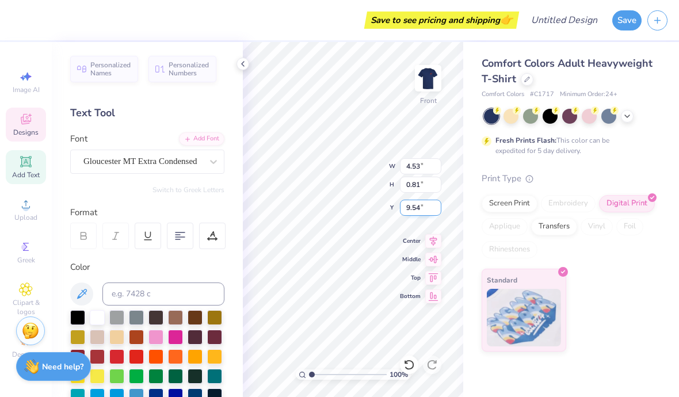
type input "0.91"
type input "13.25"
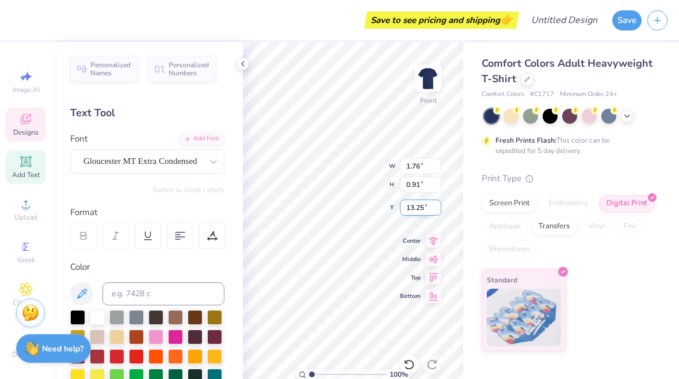
type input "1.62"
type input "1.25"
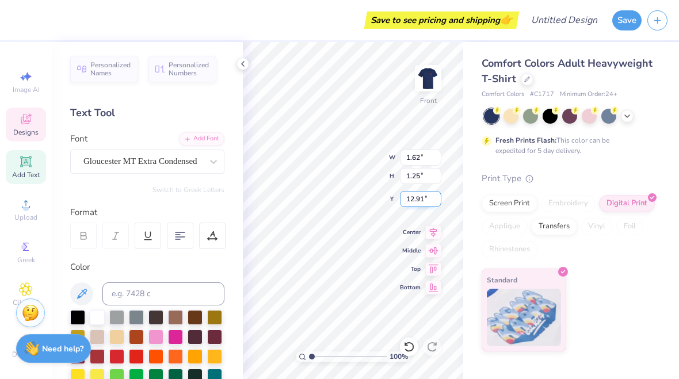
type input "12.81"
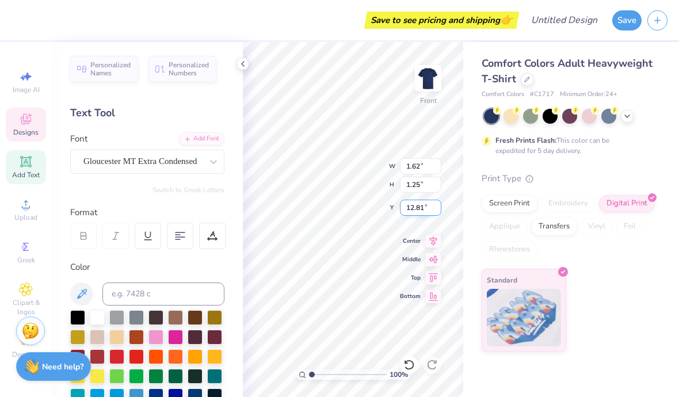
type textarea "Stuco"
type input "1.76"
type input "0.91"
type input "13.25"
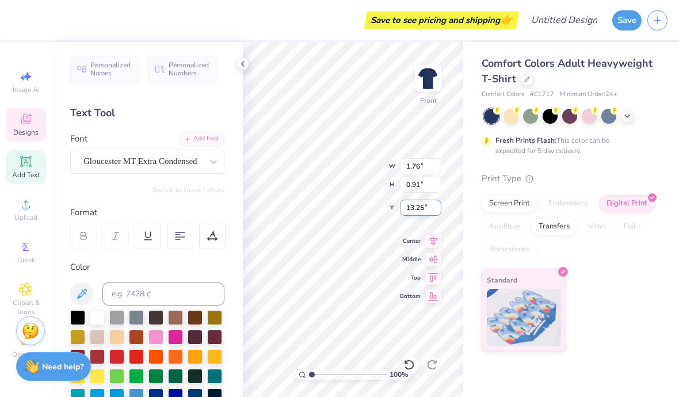
scroll to position [1, 1]
type textarea "1"
click at [541, 378] on div "Comfort Colors Adult Heavyweight T-Shirt Comfort Colors # C1717 Minimum Order: …" at bounding box center [571, 219] width 216 height 355
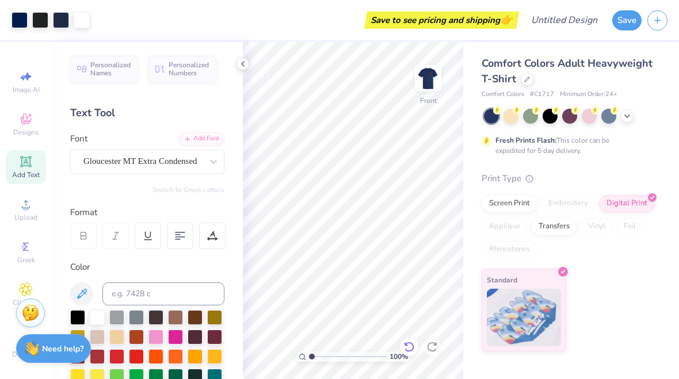
click at [418, 349] on div at bounding box center [409, 347] width 18 height 18
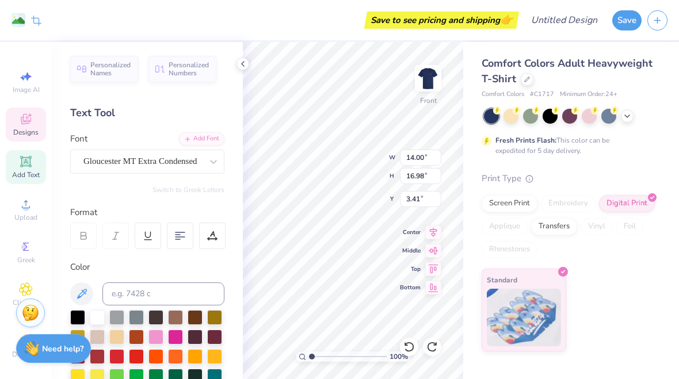
type input "1.76"
type input "0.91"
type input "13.25"
click at [247, 64] on icon at bounding box center [242, 63] width 9 height 9
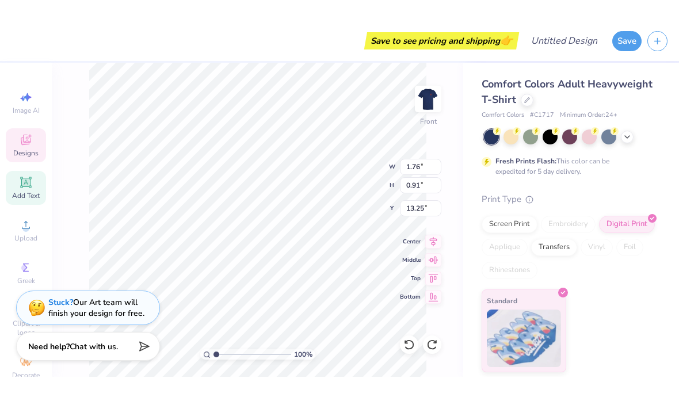
scroll to position [1, 1]
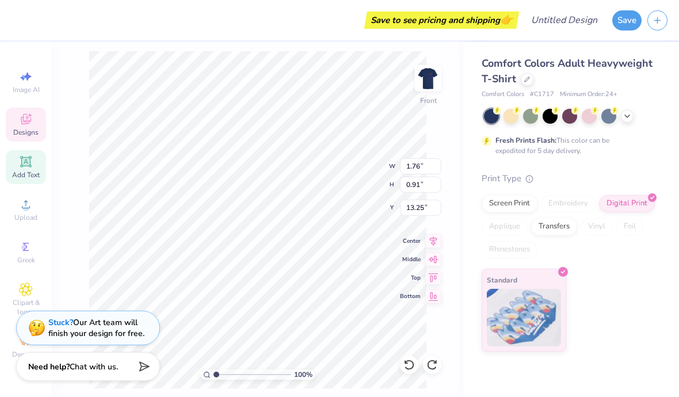
type textarea "1"
type textarea "25-26"
type input "2.44"
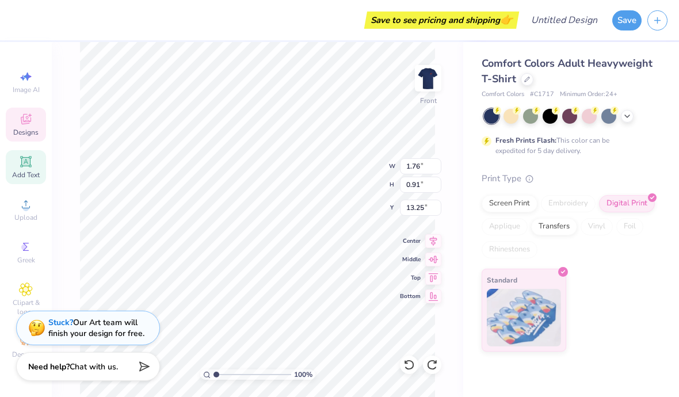
type input "1.26"
type input "12.80"
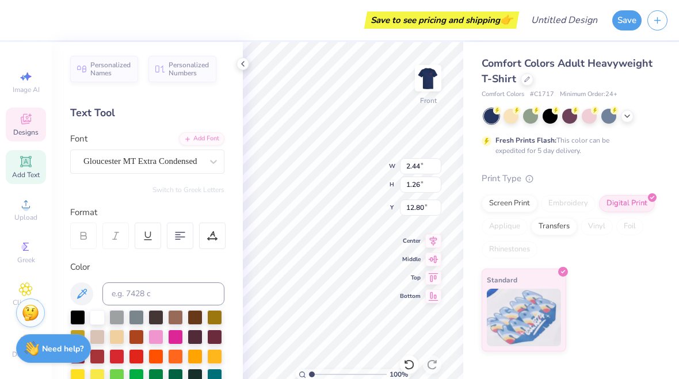
click at [240, 217] on div "Save to see pricing and shipping 👉 Design Title Save Image AI Designs Add Text …" at bounding box center [339, 198] width 679 height 397
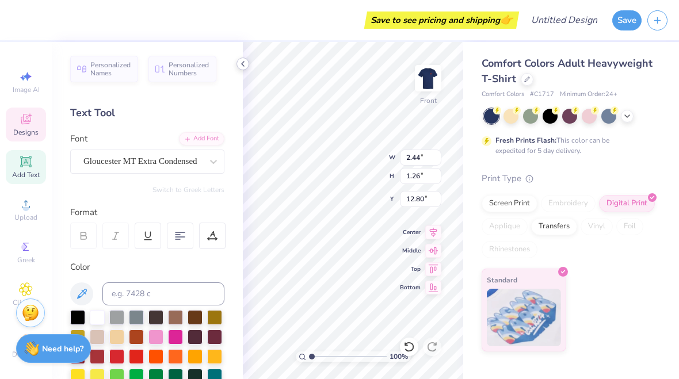
click at [246, 64] on icon at bounding box center [242, 63] width 9 height 9
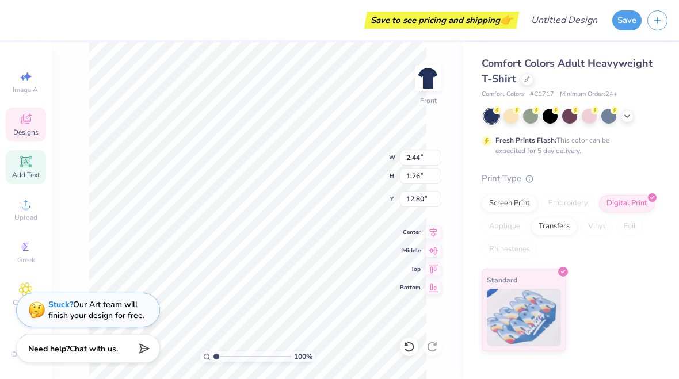
type input "2.13"
type input "0.94"
type input "13.24"
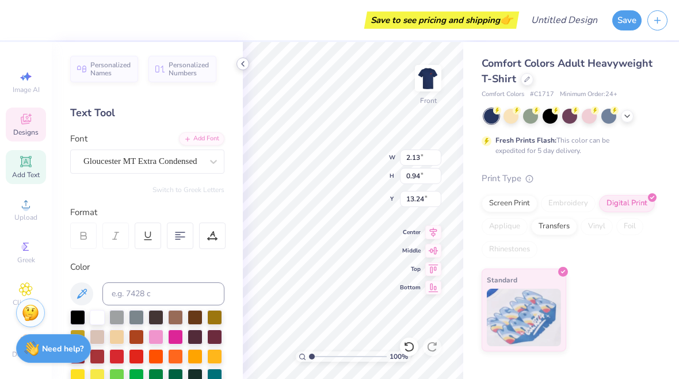
type input "14.00"
type input "16.98"
type input "3.41"
click at [244, 65] on icon at bounding box center [242, 63] width 9 height 9
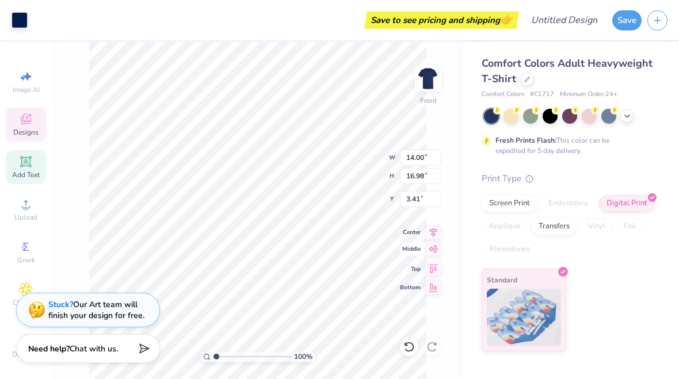
type input "2.13"
type input "0.94"
type input "13.24"
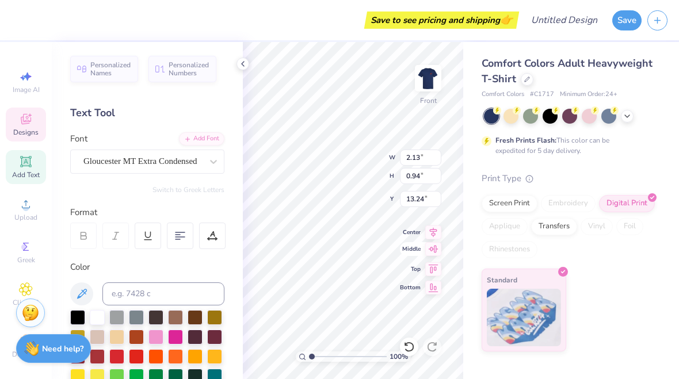
type input "2.44"
type input "1.26"
type input "12.80"
type input "14.00"
type input "16.98"
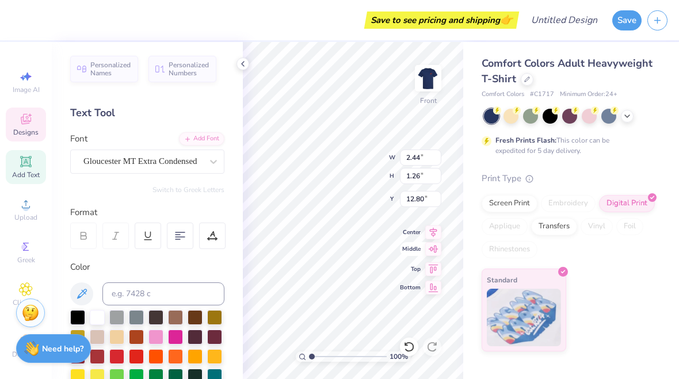
type input "3.41"
click at [245, 60] on icon at bounding box center [242, 63] width 9 height 9
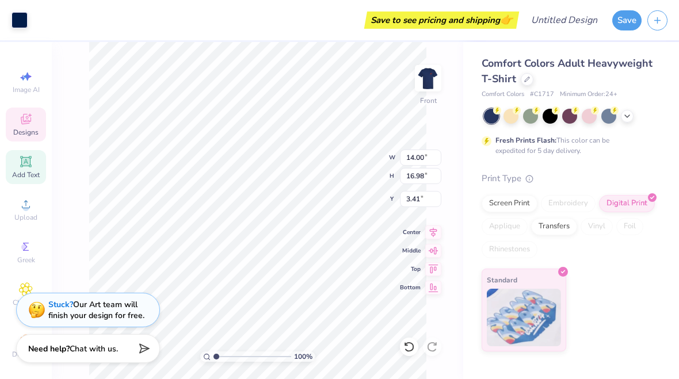
type input "1.65"
type input "1.37"
type input "16.69"
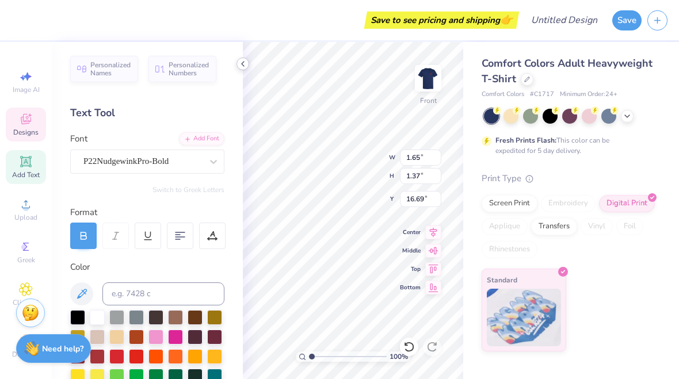
type input "14.00"
type input "16.98"
type input "3.41"
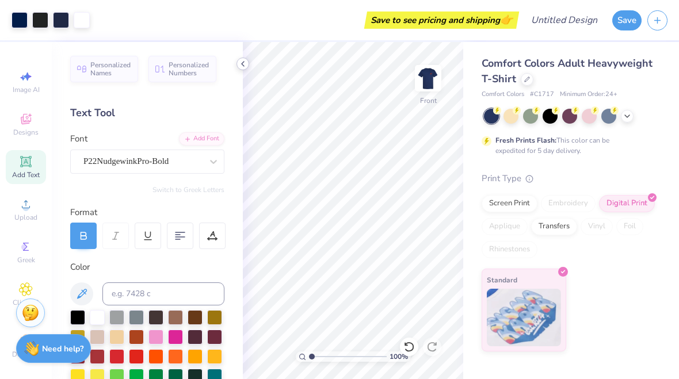
click at [418, 244] on div "100 % Front" at bounding box center [353, 210] width 220 height 337
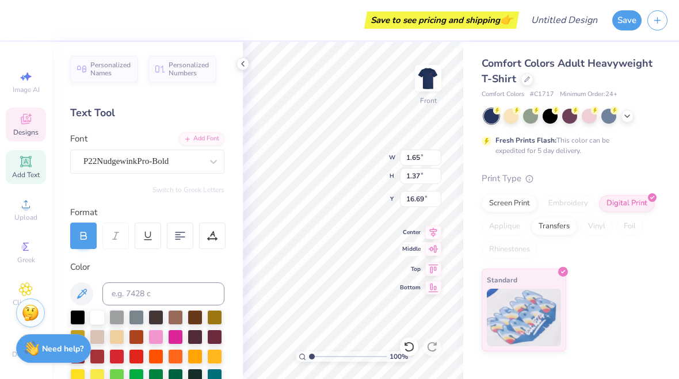
click at [417, 248] on div "100 % Front W 1.65 1.65 " H 1.37 1.37 " Y 16.69 16.69 " Center Middle Top Bottom" at bounding box center [353, 210] width 220 height 337
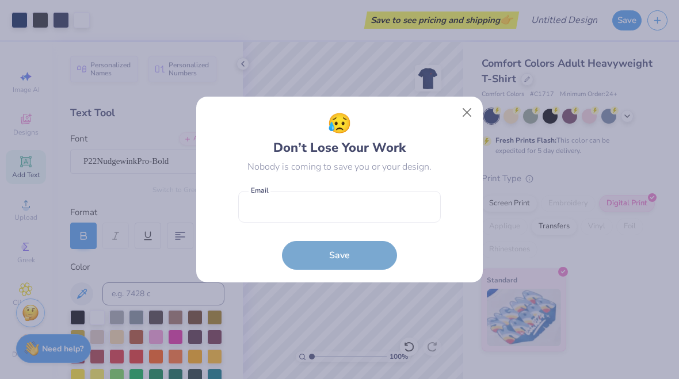
click at [463, 117] on button "Close" at bounding box center [467, 113] width 22 height 22
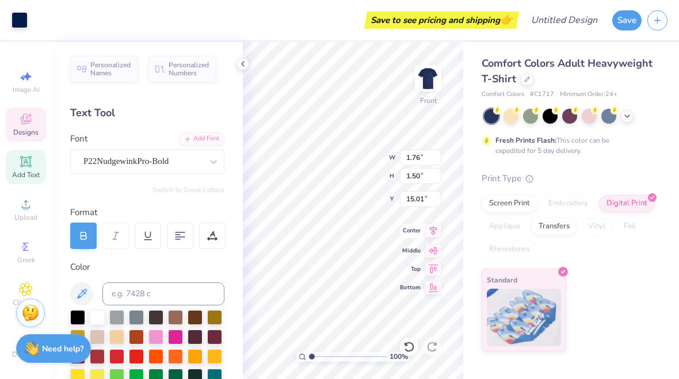
click at [405, 227] on div "100 % Front W 1.76 1.76 " H 1.50 1.50 " Y 15.01 15.01 " Center Middle Top Bottom" at bounding box center [353, 210] width 220 height 337
click at [406, 232] on div "100 % Front W 1.76 1.76 " H 1.50 1.50 " Y 15.01 15.01 " Center Middle Top Bottom" at bounding box center [353, 210] width 220 height 337
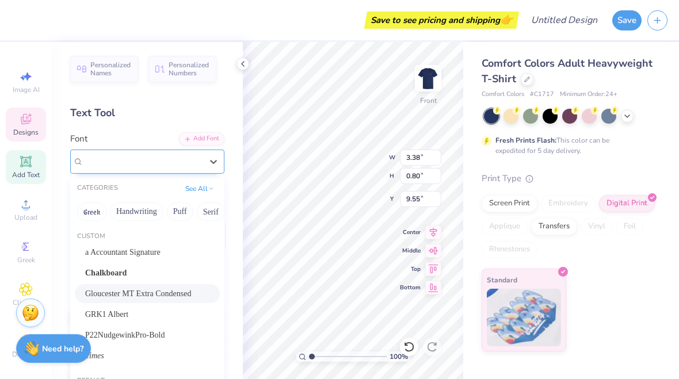
click at [182, 169] on div "Gloucester MT Extra Condensed" at bounding box center [142, 161] width 121 height 18
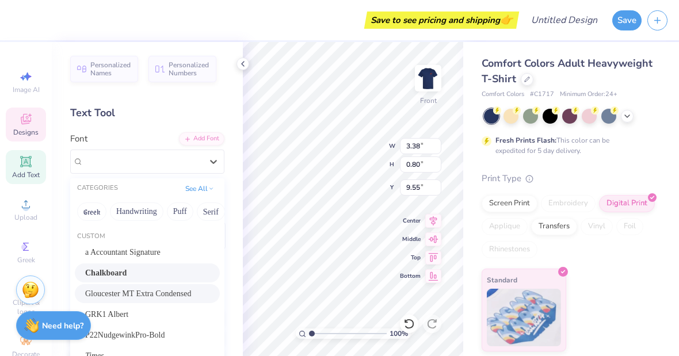
click at [145, 278] on div "Chalkboard" at bounding box center [147, 272] width 145 height 19
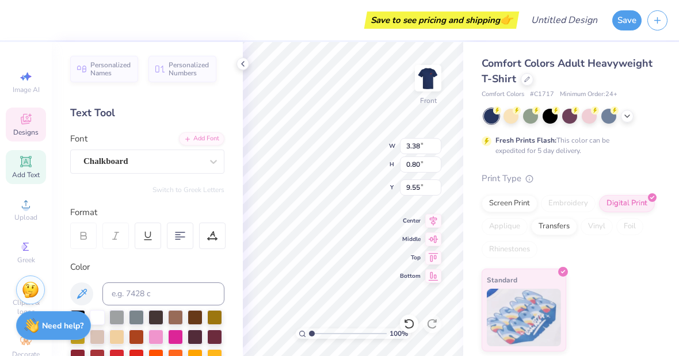
type input "5.71"
type input "0.81"
type input "9.54"
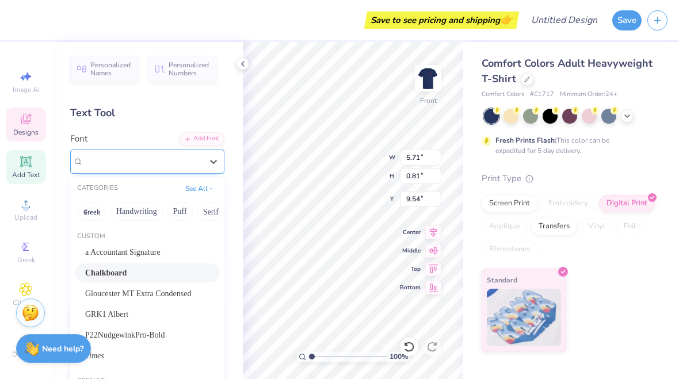
click at [163, 170] on div "Chalkboard" at bounding box center [142, 161] width 121 height 18
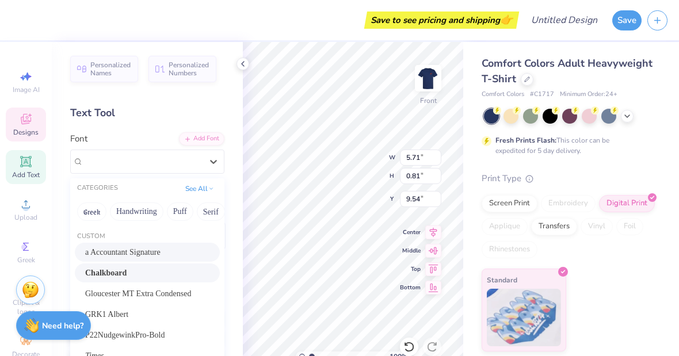
click at [158, 254] on div "a Accountant Signature" at bounding box center [147, 252] width 124 height 12
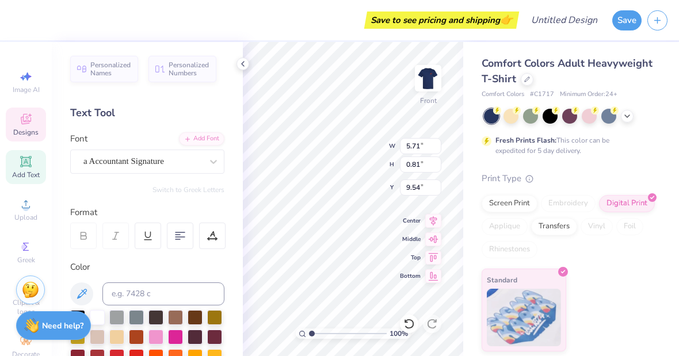
type input "3.97"
type input "0.78"
type input "9.56"
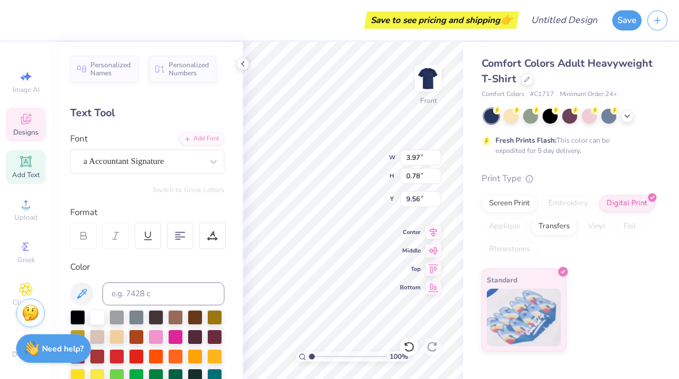
type input "14.00"
type input "16.98"
type input "3.41"
type input "3.97"
type input "0.78"
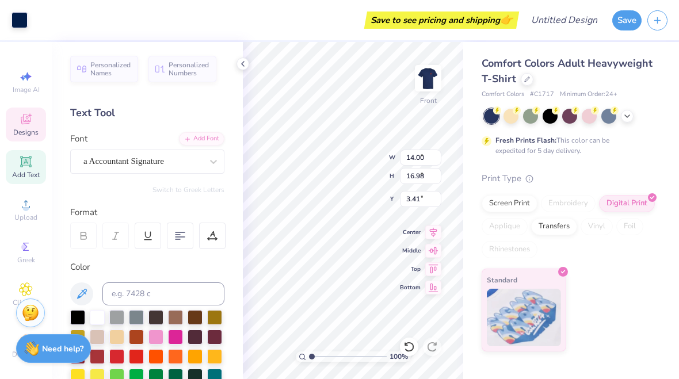
type input "9.56"
type input "5.86"
type input "1.15"
type input "9.37"
type input "2.13"
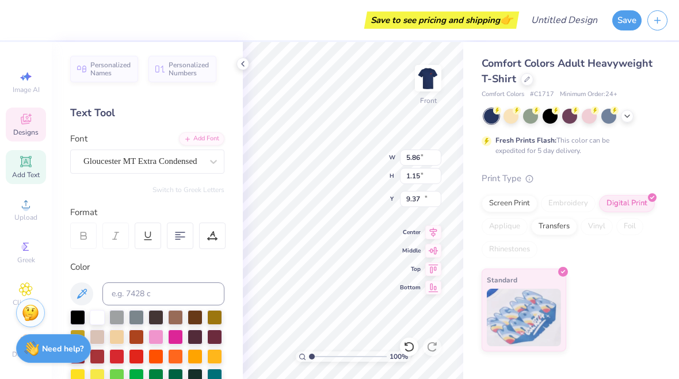
type input "0.94"
type input "13.24"
type input "5.86"
type input "1.15"
type input "9.37"
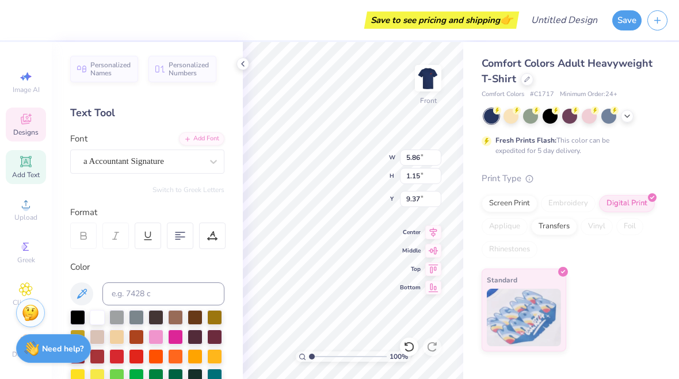
type input "2.13"
type input "0.94"
type input "13.24"
type input "2.44"
type input "1.26"
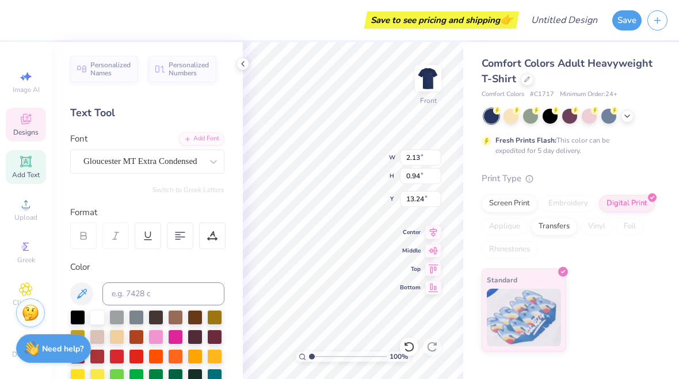
type input "12.80"
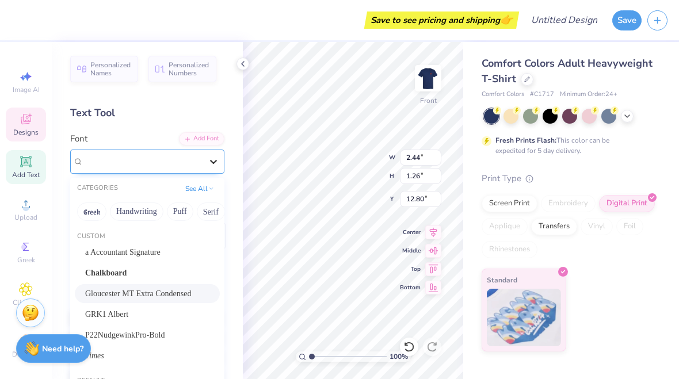
click at [208, 168] on div at bounding box center [213, 161] width 21 height 21
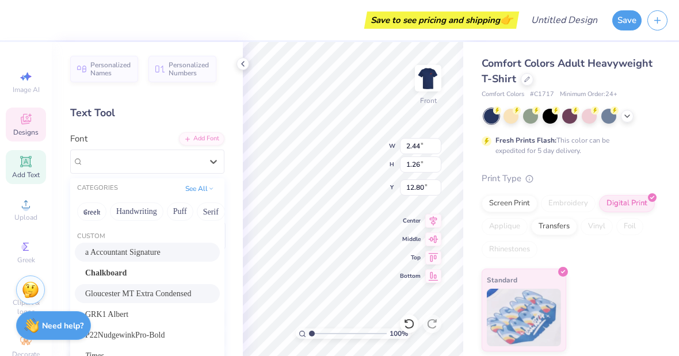
click at [186, 246] on div "a Accountant Signature" at bounding box center [147, 252] width 124 height 12
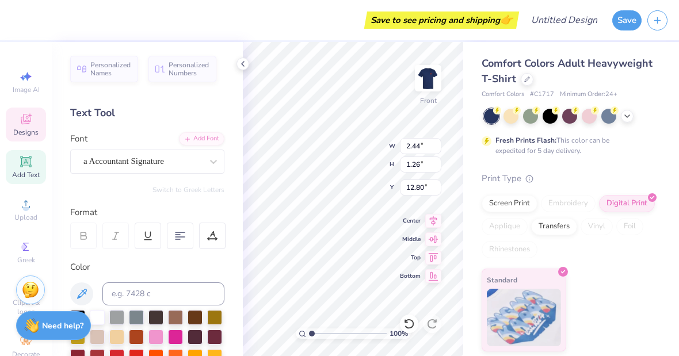
type input "2.91"
type input "1.13"
type input "12.87"
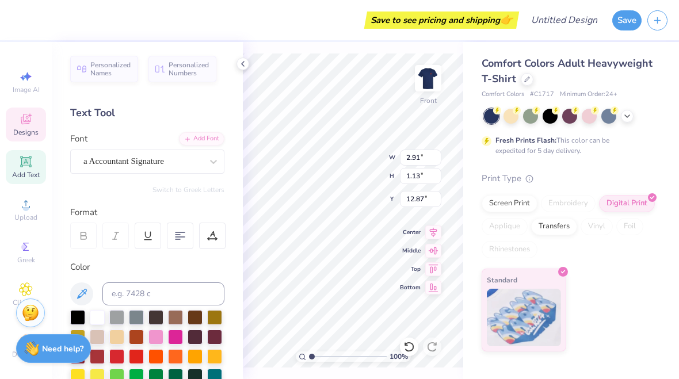
type input "2.13"
type input "0.94"
type input "13.24"
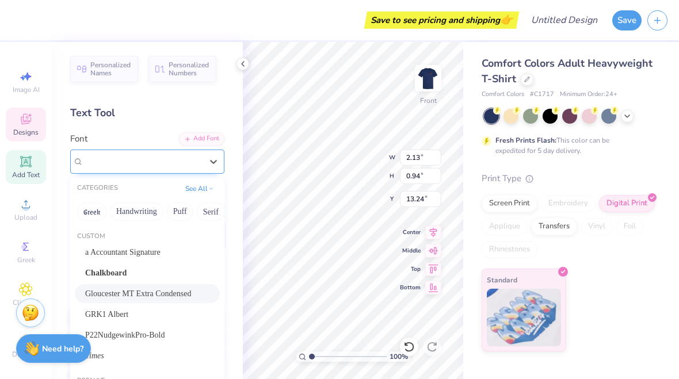
click at [193, 158] on div "Gloucester MT Extra Condensed" at bounding box center [142, 161] width 121 height 18
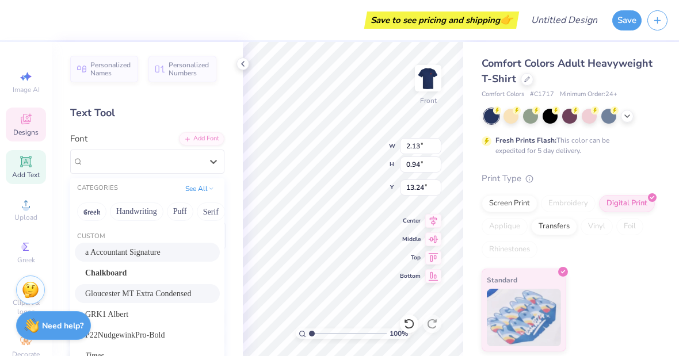
click at [170, 246] on div "a Accountant Signature" at bounding box center [147, 252] width 124 height 12
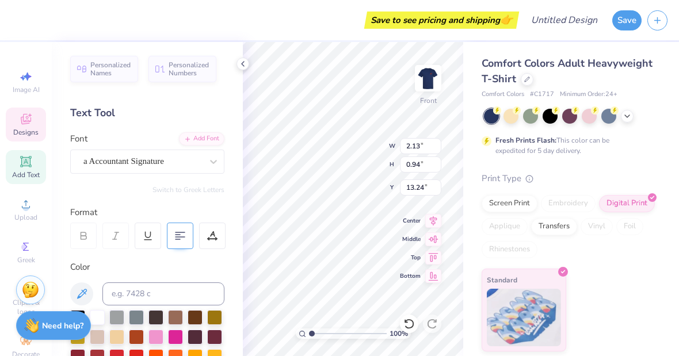
type input "1.95"
type input "0.82"
type input "13.30"
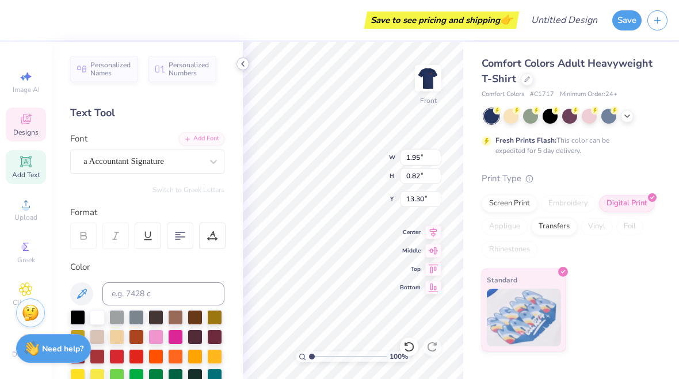
click at [244, 59] on icon at bounding box center [242, 63] width 9 height 9
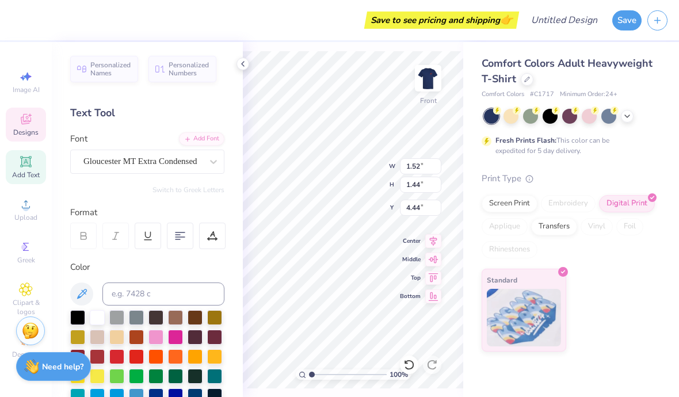
type textarea "D"
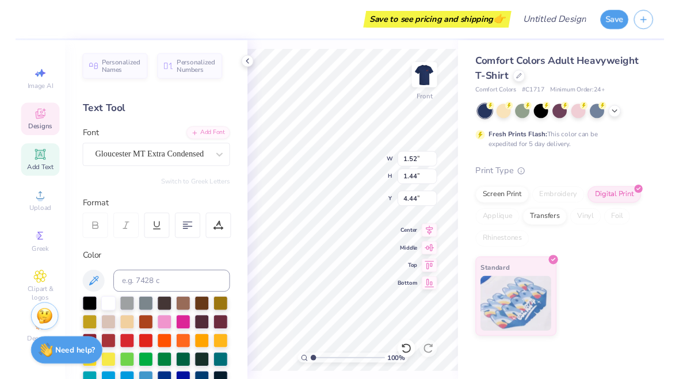
scroll to position [1, 0]
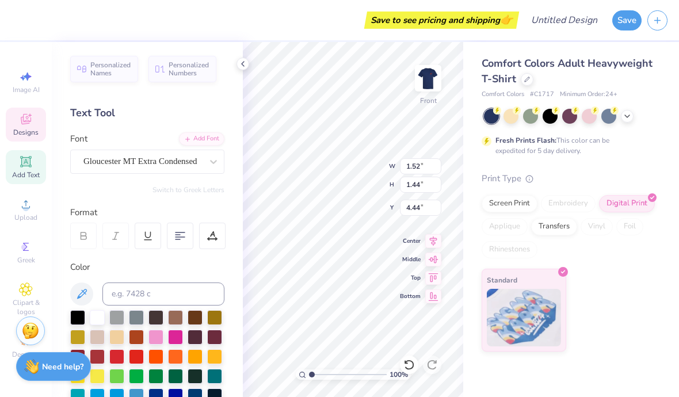
type textarea "n"
type textarea "ND"
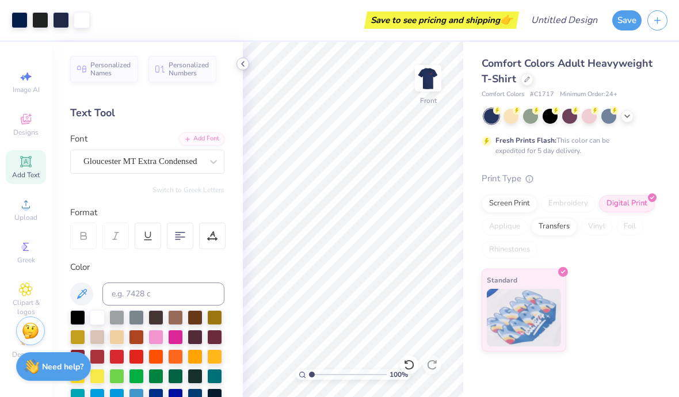
click at [245, 66] on icon at bounding box center [242, 63] width 9 height 9
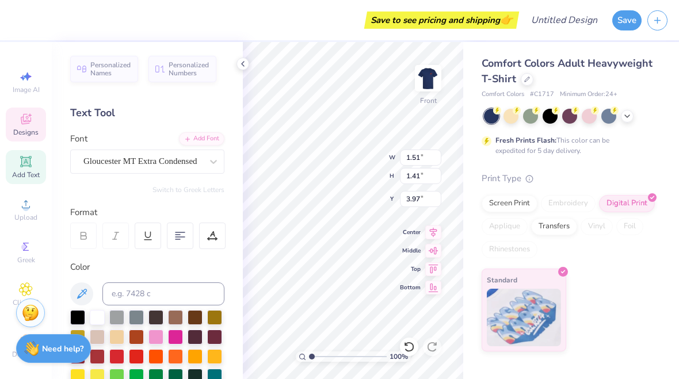
type input "4.52"
